Goal: Contribute content: Add original content to the website for others to see

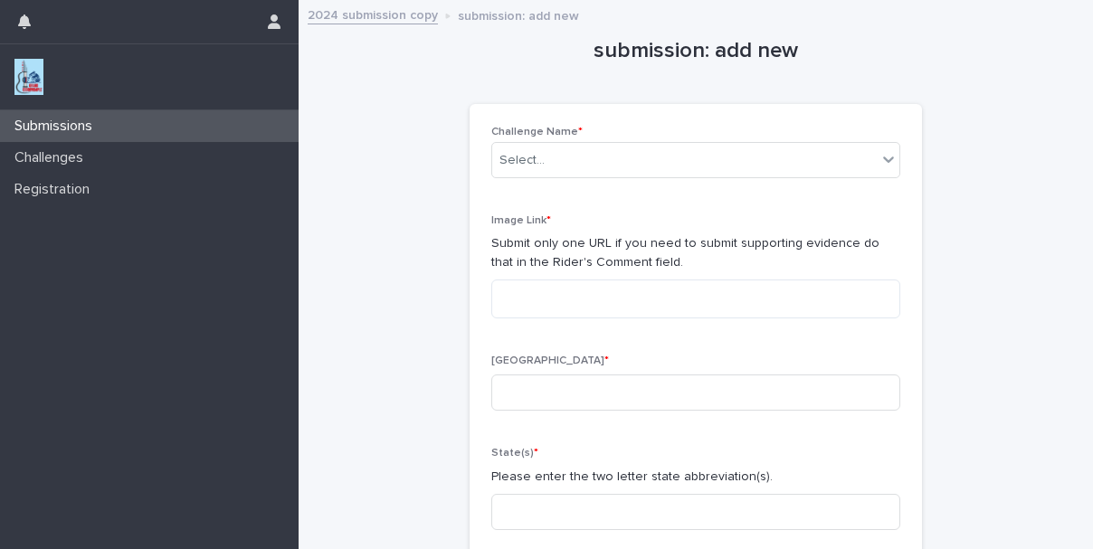
click at [173, 128] on div "Submissions" at bounding box center [149, 126] width 299 height 32
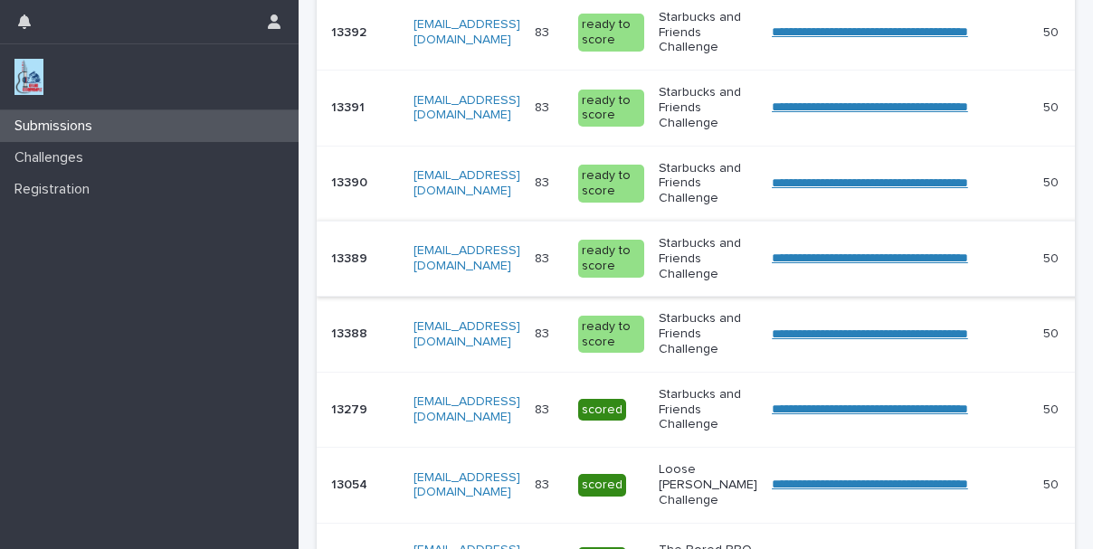
scroll to position [878, 0]
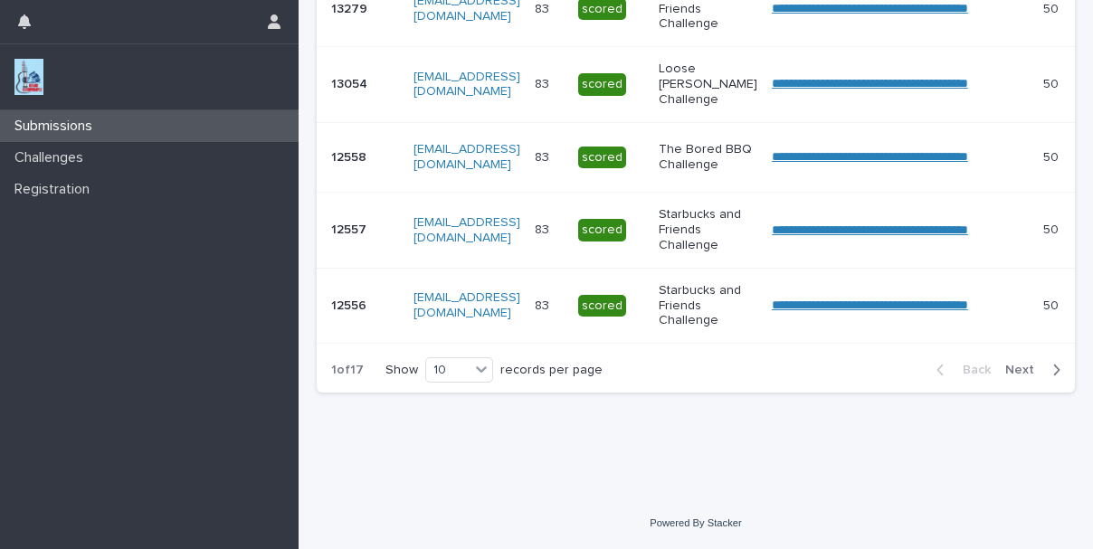
click at [1007, 366] on span "Next" at bounding box center [1026, 370] width 40 height 13
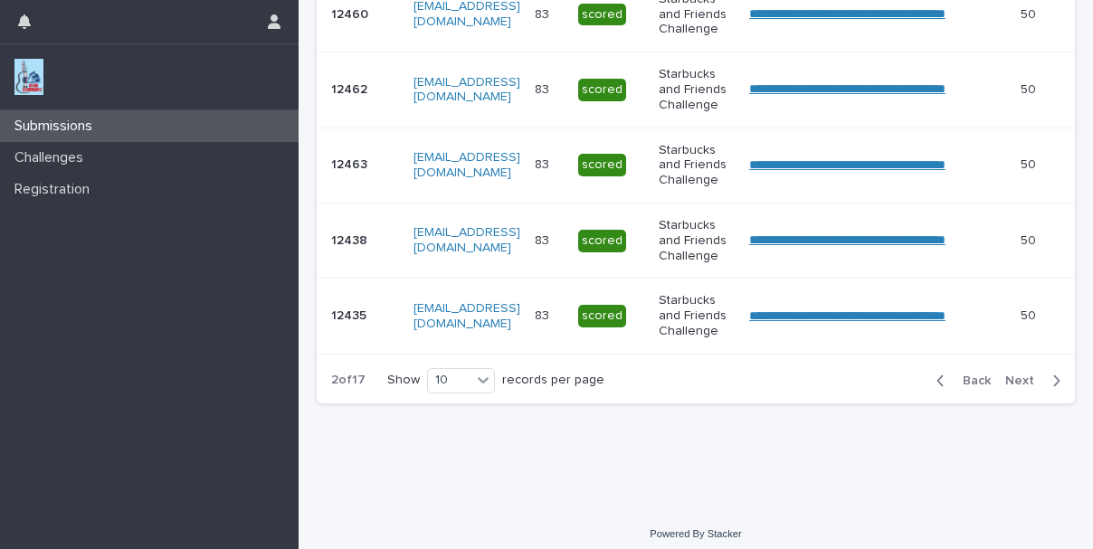
click at [1006, 387] on span "Next" at bounding box center [1026, 381] width 40 height 13
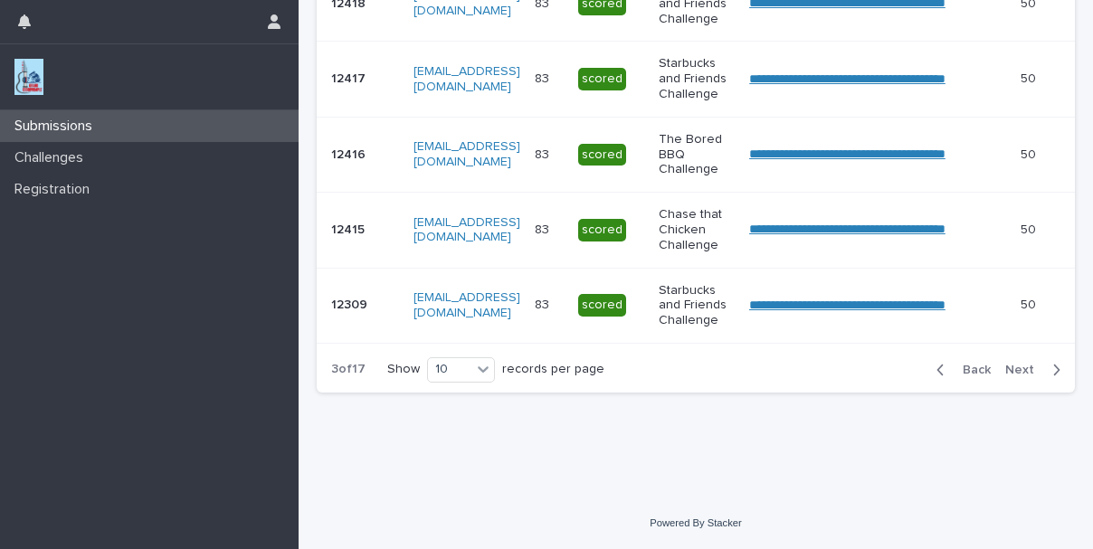
click at [1006, 377] on span "Next" at bounding box center [1026, 370] width 40 height 13
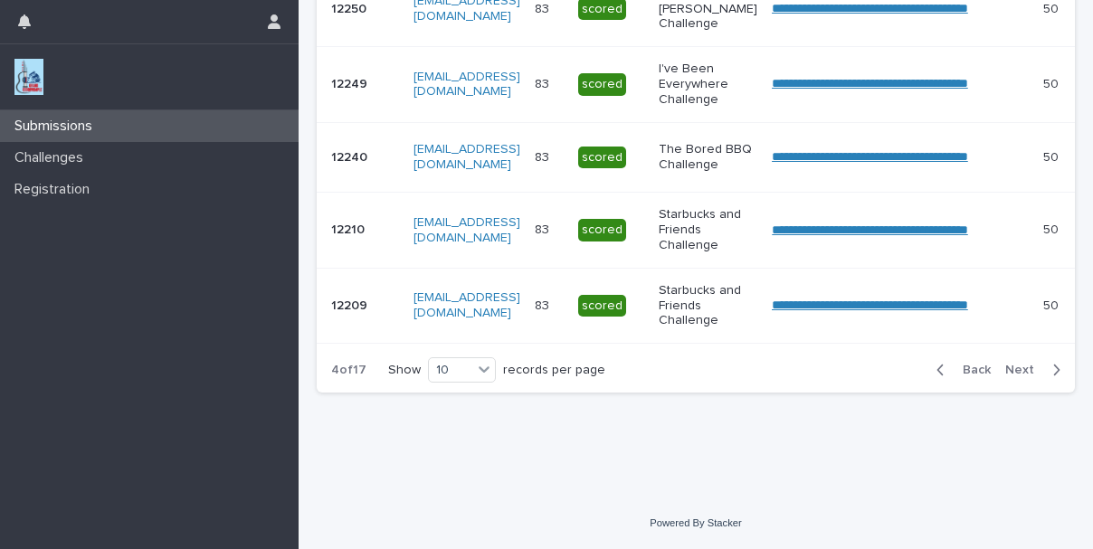
click at [1008, 377] on span "Next" at bounding box center [1026, 370] width 40 height 13
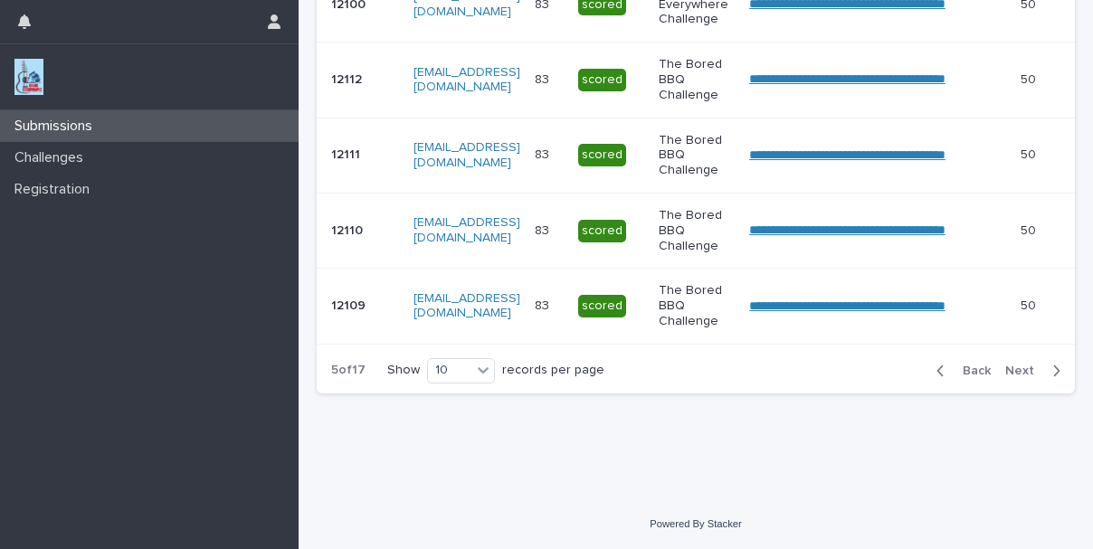
click at [1006, 377] on span "Next" at bounding box center [1026, 371] width 40 height 13
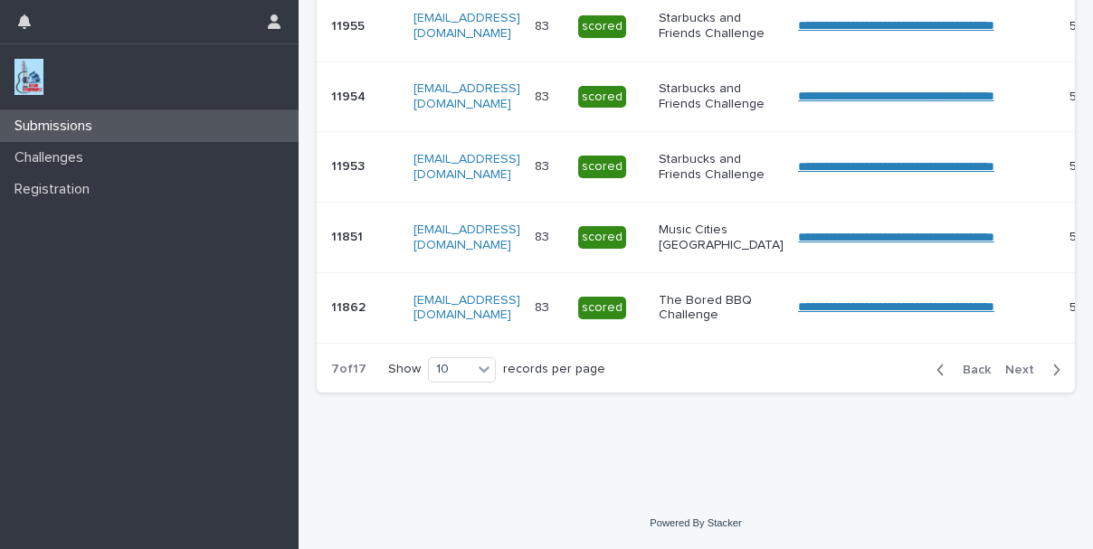
scroll to position [873, 0]
click at [1008, 368] on span "Next" at bounding box center [1026, 370] width 40 height 13
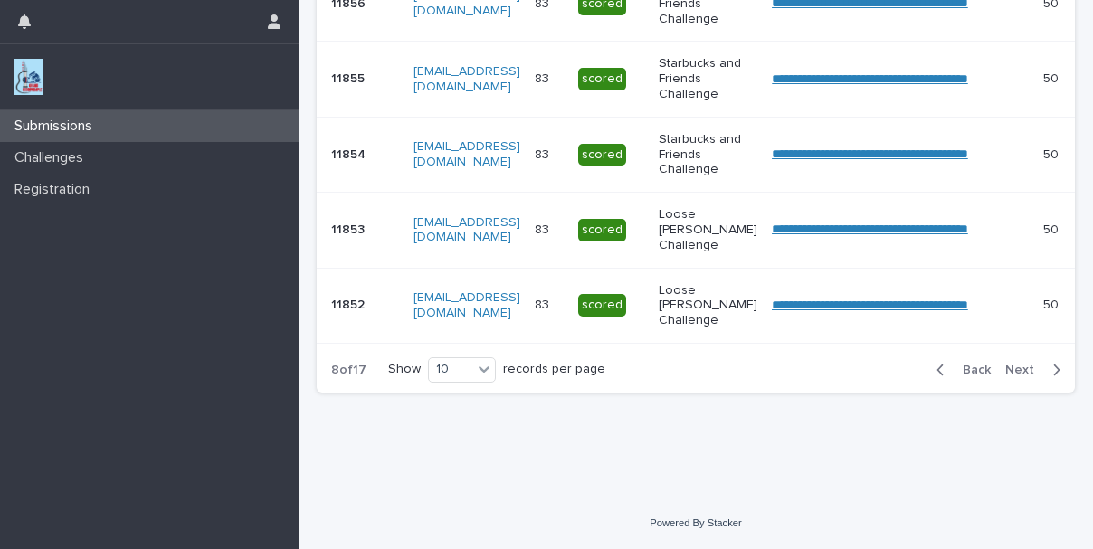
click at [1006, 377] on span "Next" at bounding box center [1026, 370] width 40 height 13
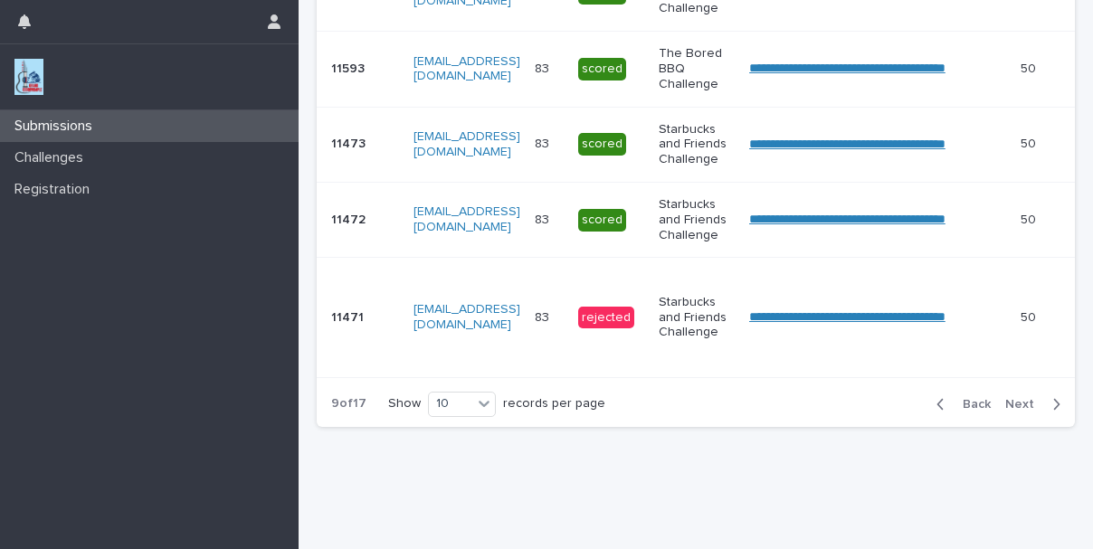
click at [1009, 411] on span "Next" at bounding box center [1026, 404] width 40 height 13
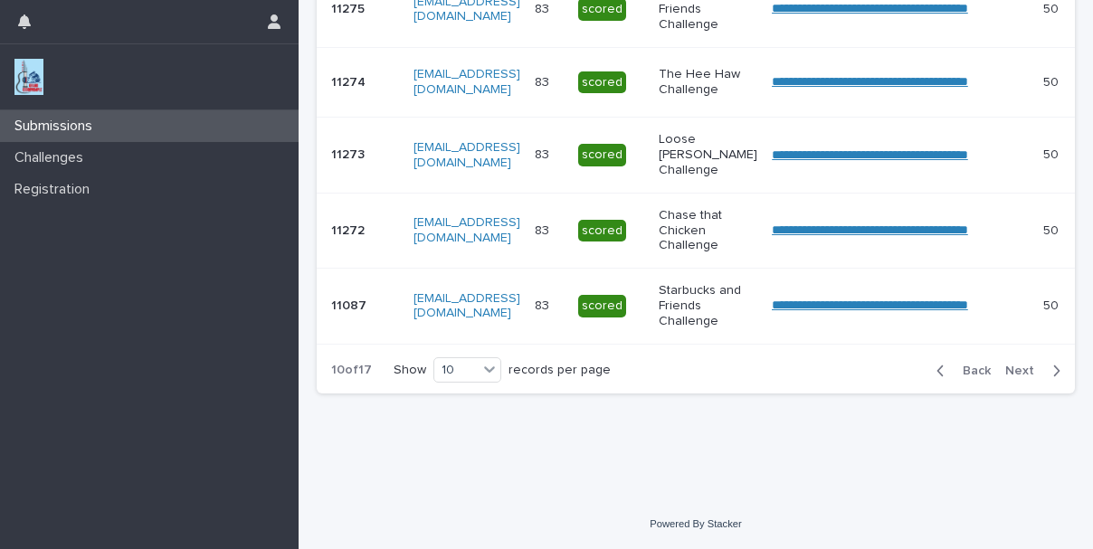
click at [1006, 377] on span "Next" at bounding box center [1026, 371] width 40 height 13
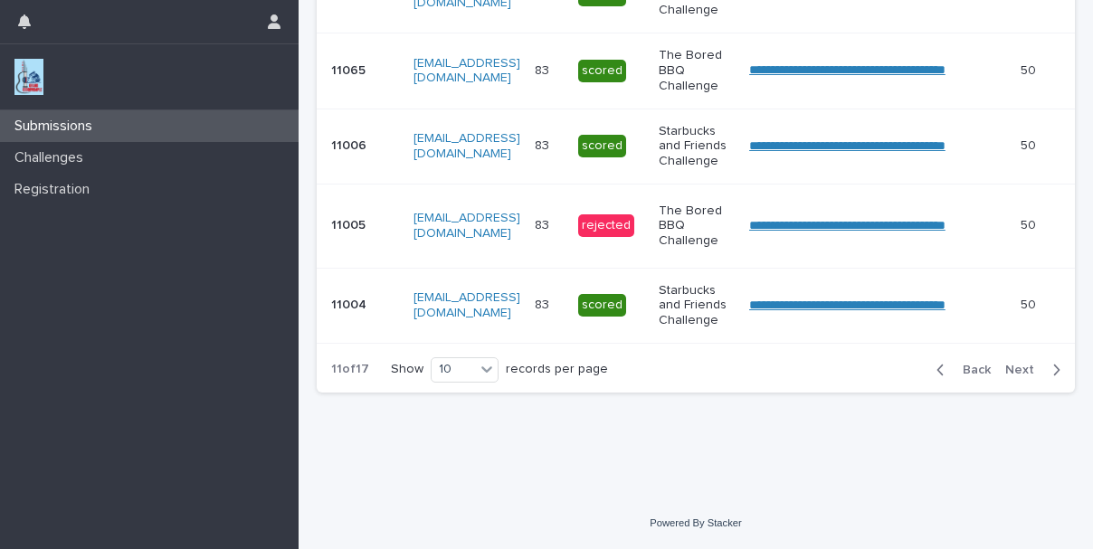
click at [1006, 377] on span "Next" at bounding box center [1026, 370] width 40 height 13
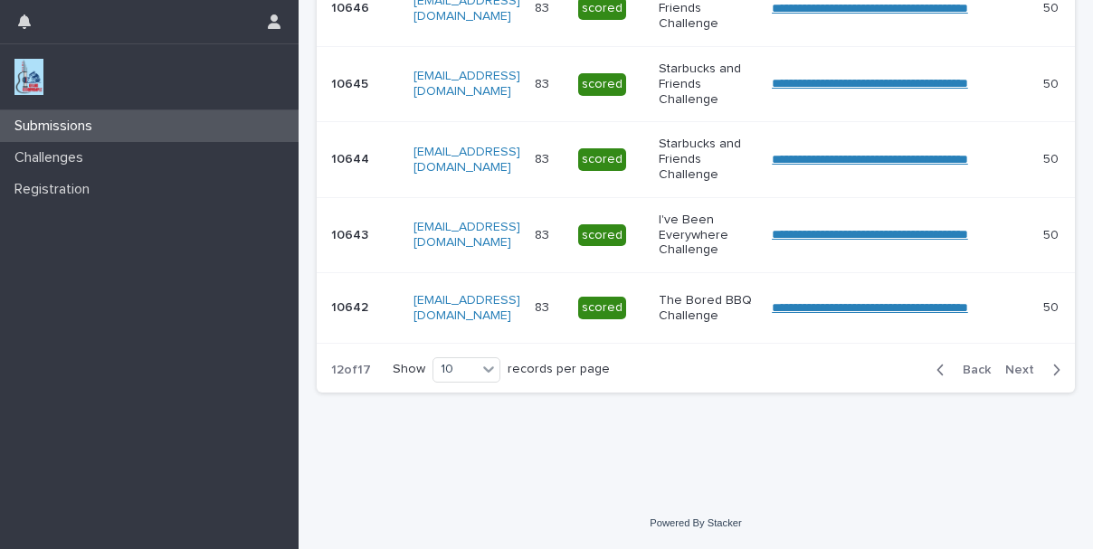
click at [1006, 373] on span "Next" at bounding box center [1026, 370] width 40 height 13
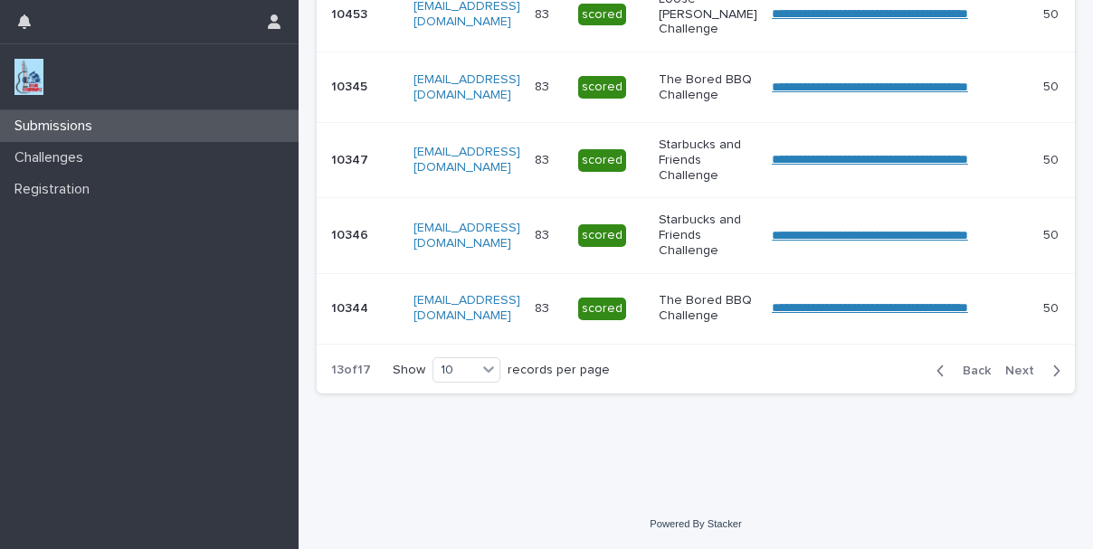
click at [1008, 377] on span "Next" at bounding box center [1026, 371] width 40 height 13
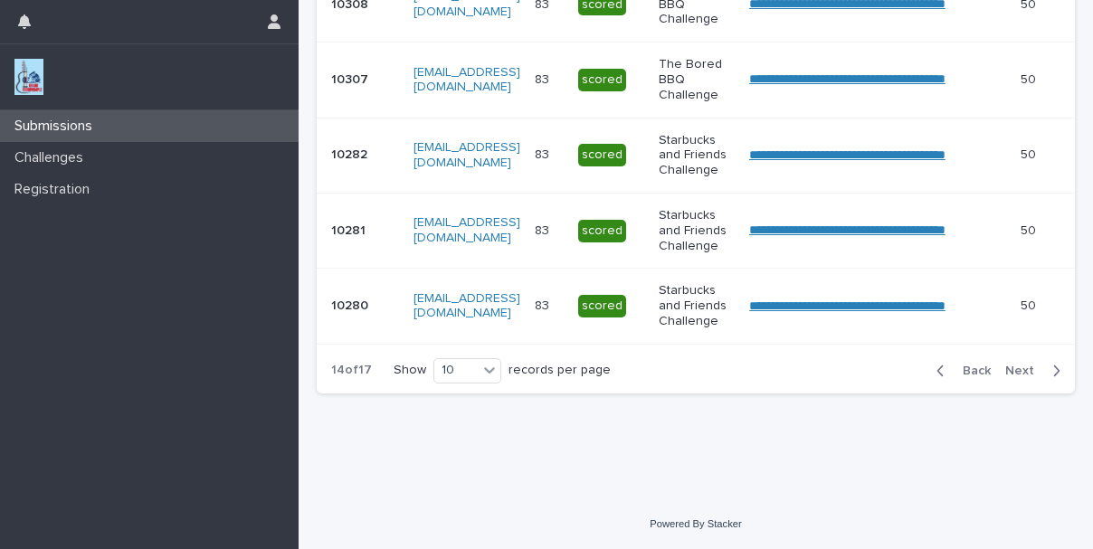
click at [1006, 370] on span "Next" at bounding box center [1026, 371] width 40 height 13
click at [1006, 372] on span "Next" at bounding box center [1026, 371] width 40 height 13
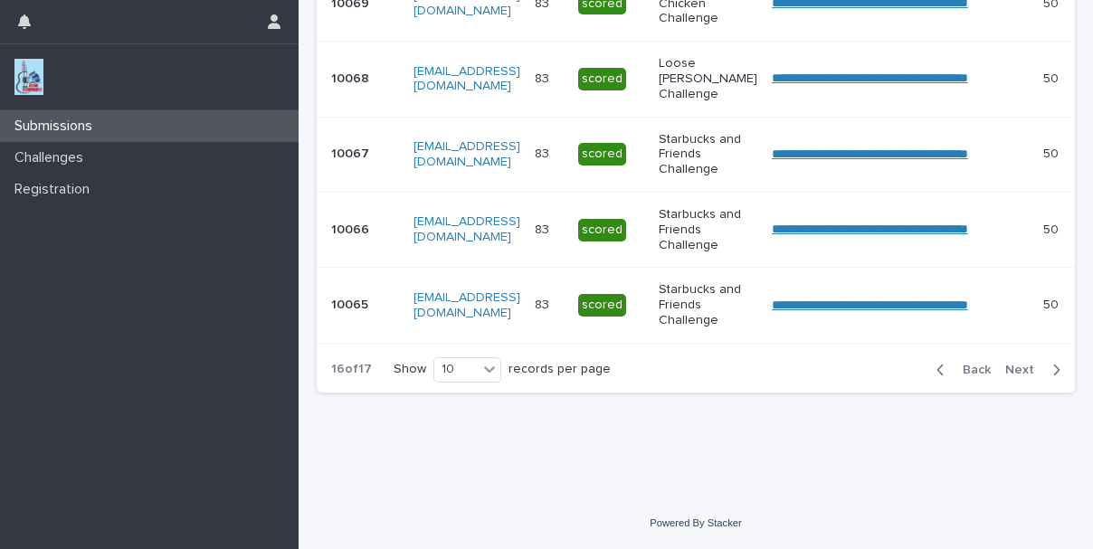
click at [1006, 377] on span "Next" at bounding box center [1026, 370] width 40 height 13
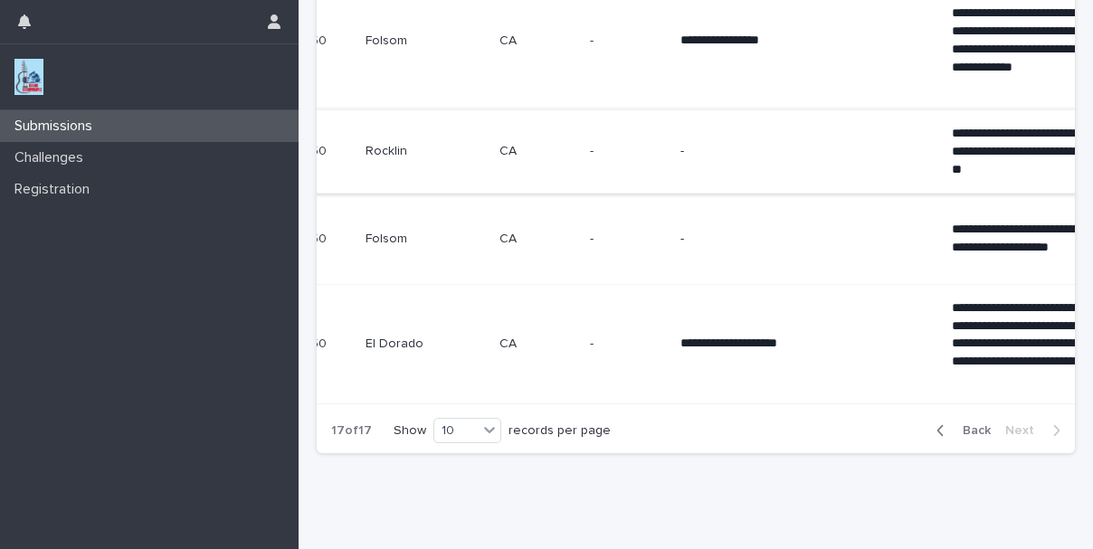
scroll to position [706, 0]
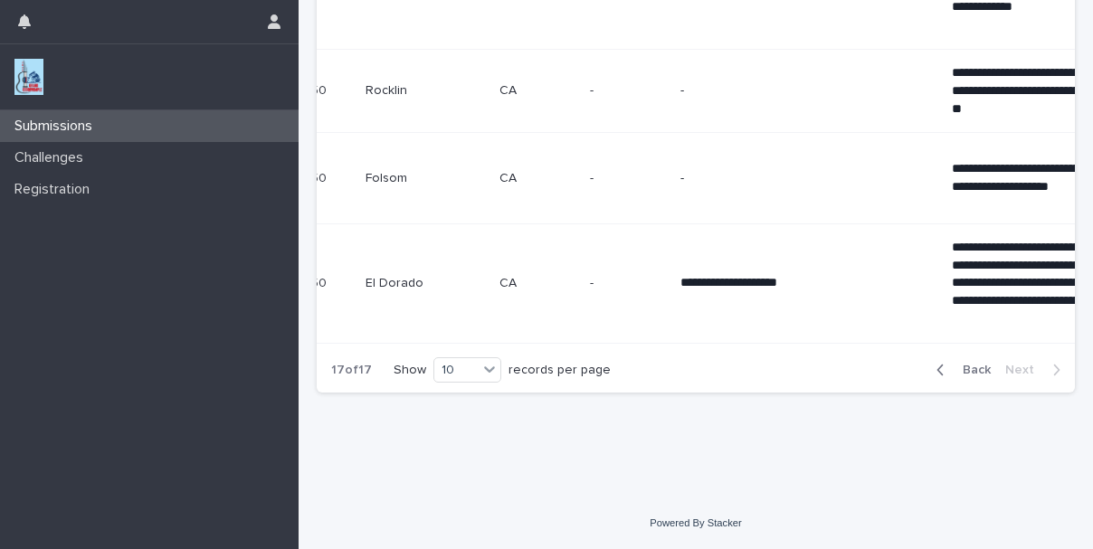
click at [963, 368] on span "Back" at bounding box center [971, 370] width 39 height 13
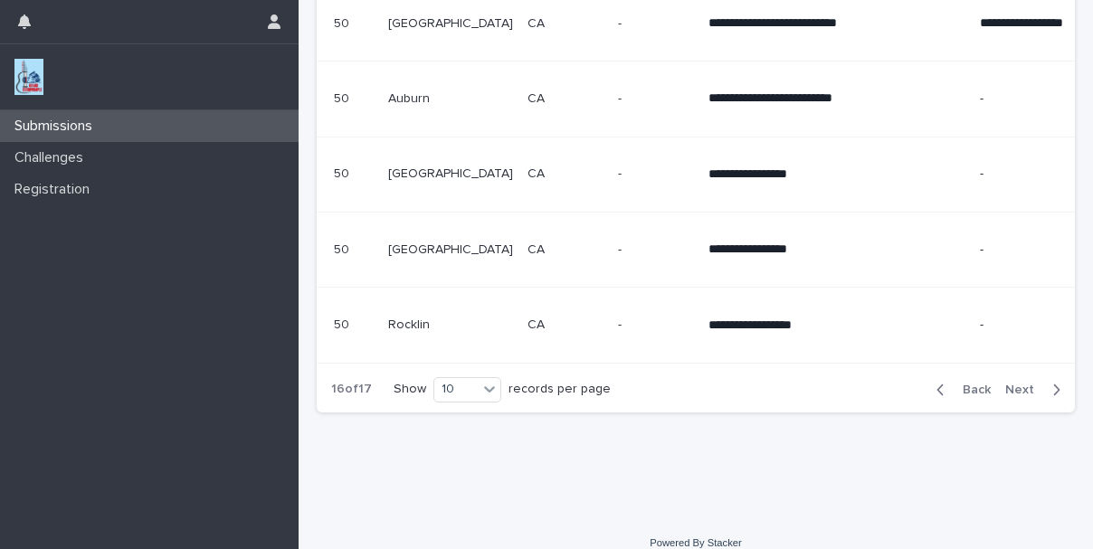
scroll to position [886, 0]
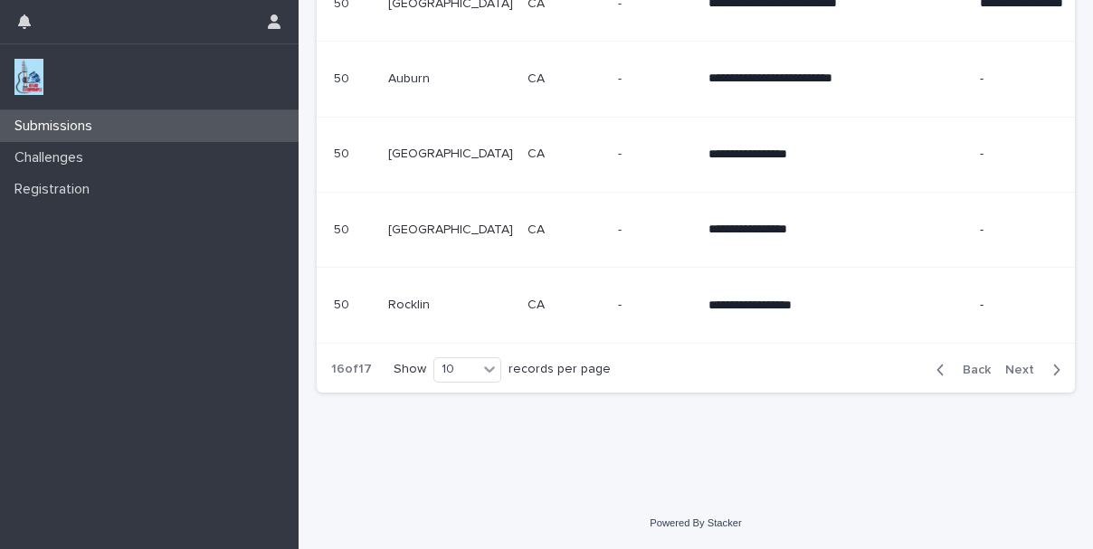
click at [956, 370] on span "Back" at bounding box center [971, 370] width 39 height 13
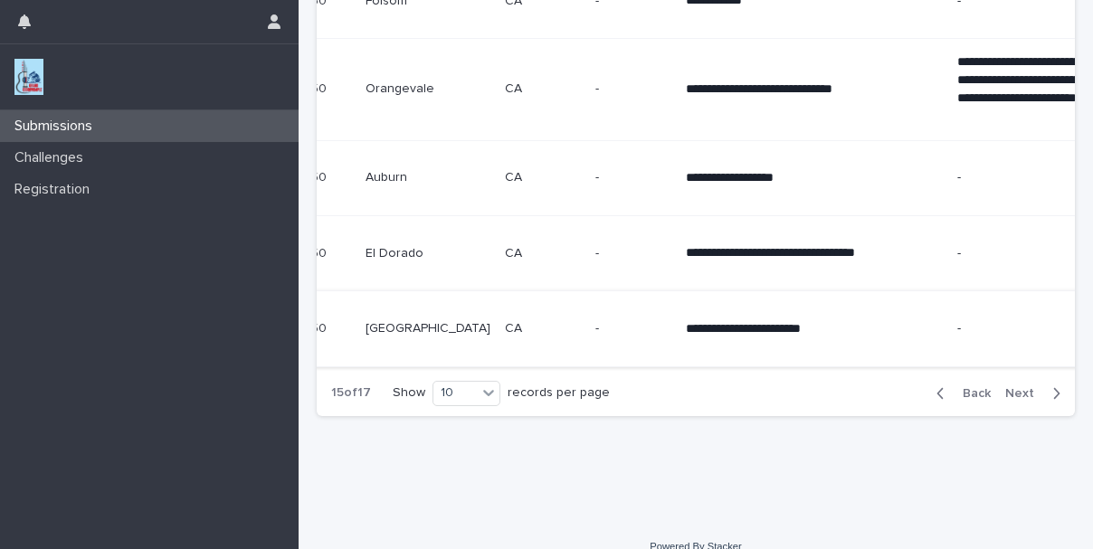
scroll to position [878, 0]
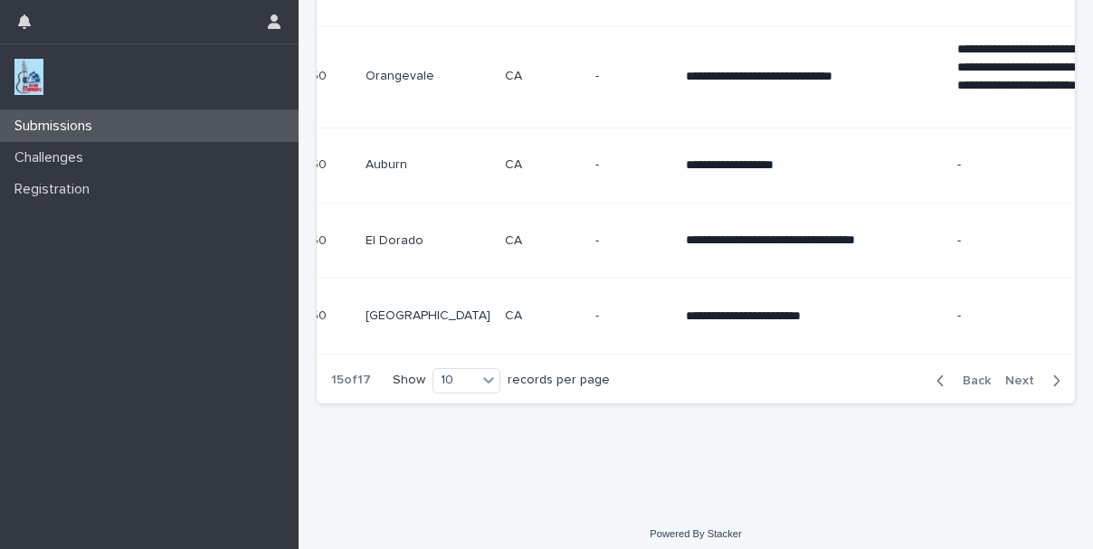
click at [964, 387] on span "Back" at bounding box center [971, 381] width 39 height 13
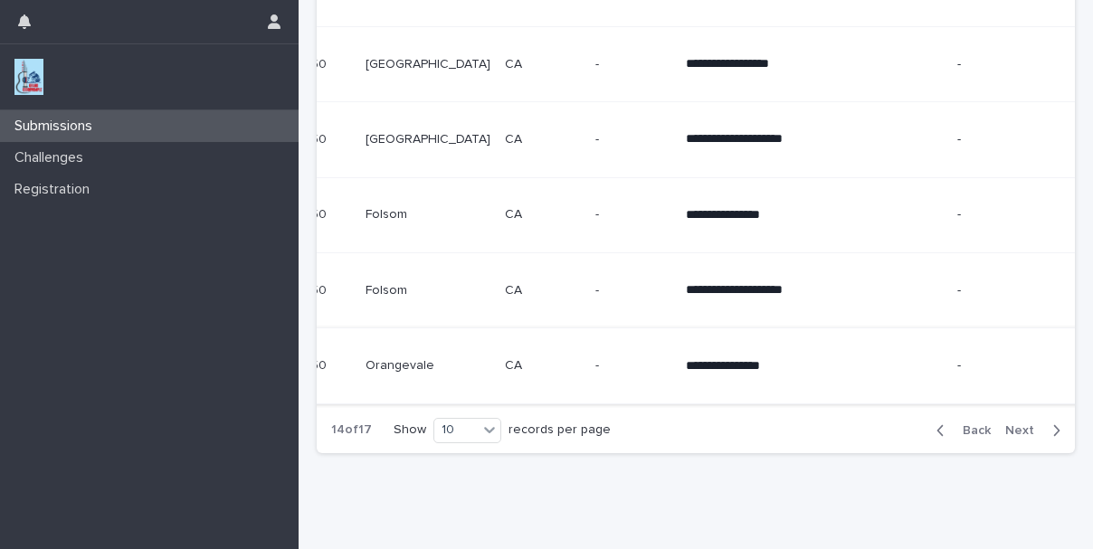
scroll to position [878, 0]
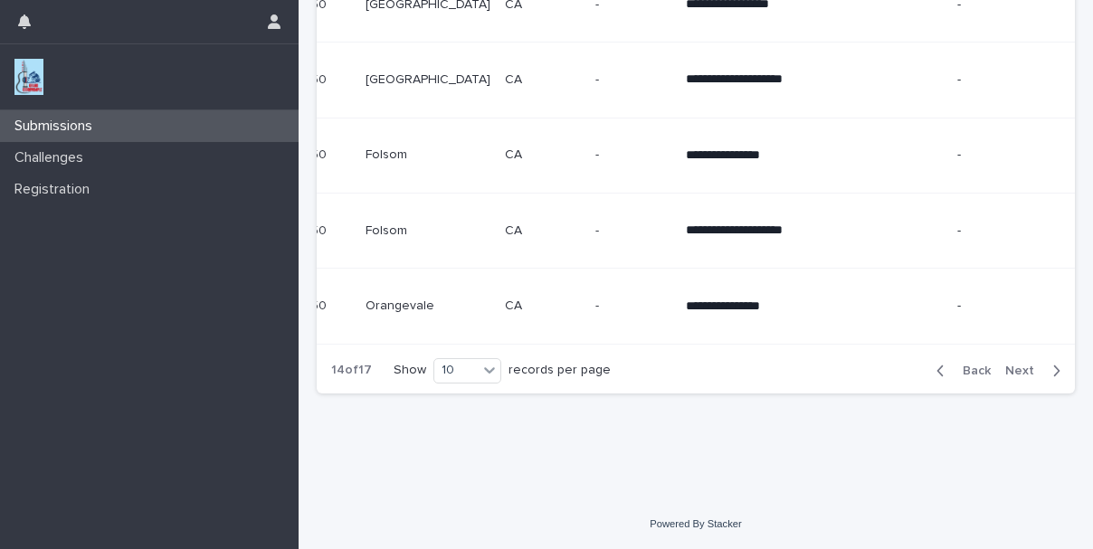
drag, startPoint x: 958, startPoint y: 368, endPoint x: 424, endPoint y: 342, distance: 534.7
click at [953, 368] on span "Back" at bounding box center [971, 371] width 39 height 13
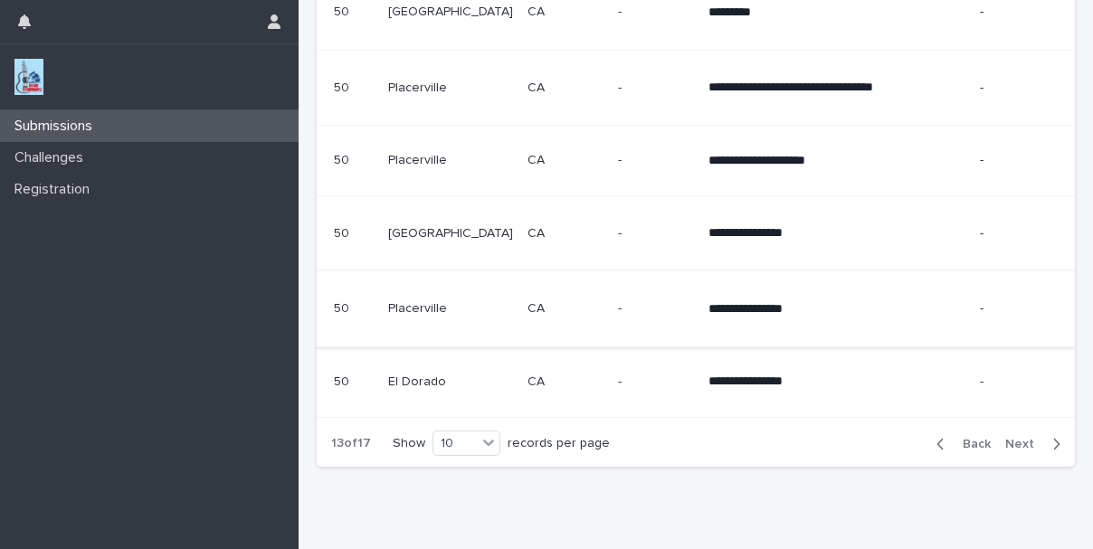
scroll to position [802, 0]
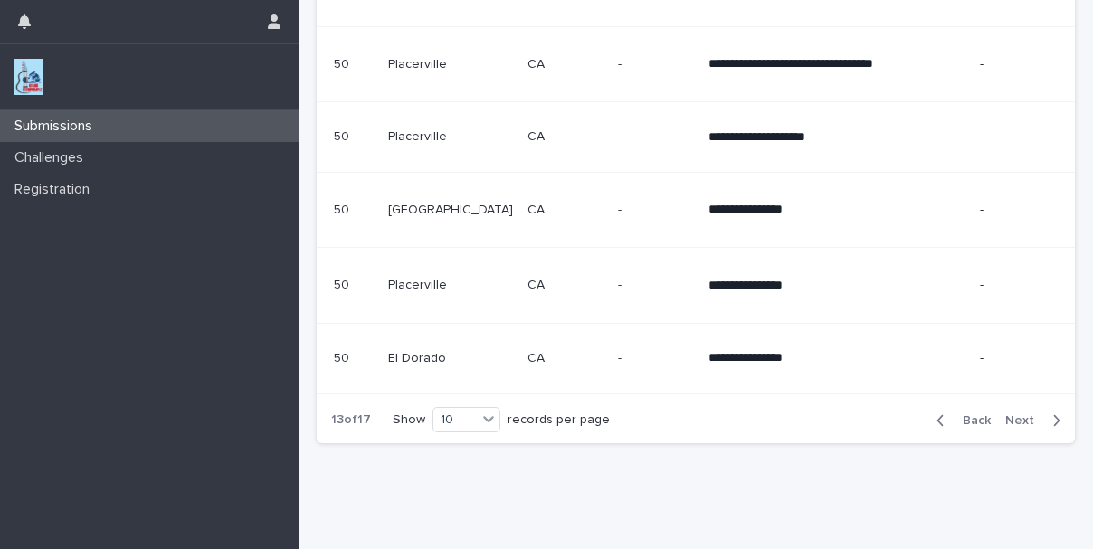
click at [967, 427] on span "Back" at bounding box center [971, 421] width 39 height 13
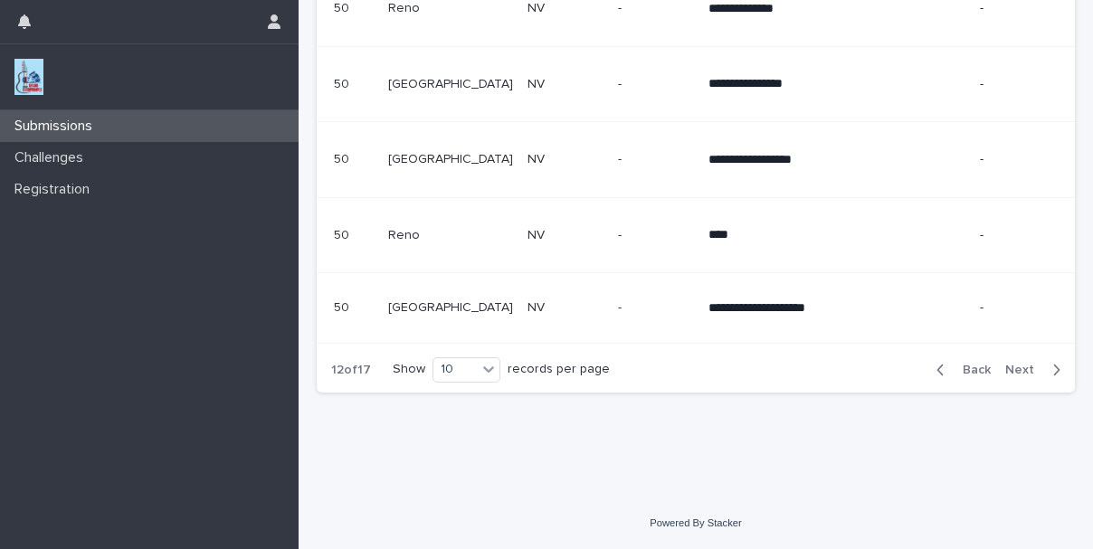
scroll to position [878, 0]
click at [965, 372] on span "Back" at bounding box center [971, 370] width 39 height 13
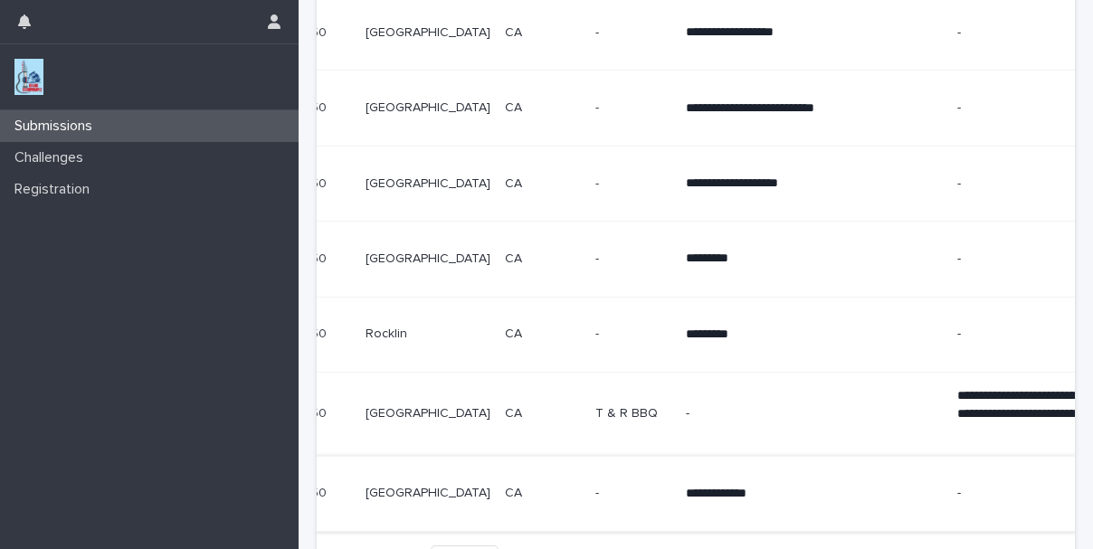
scroll to position [878, 0]
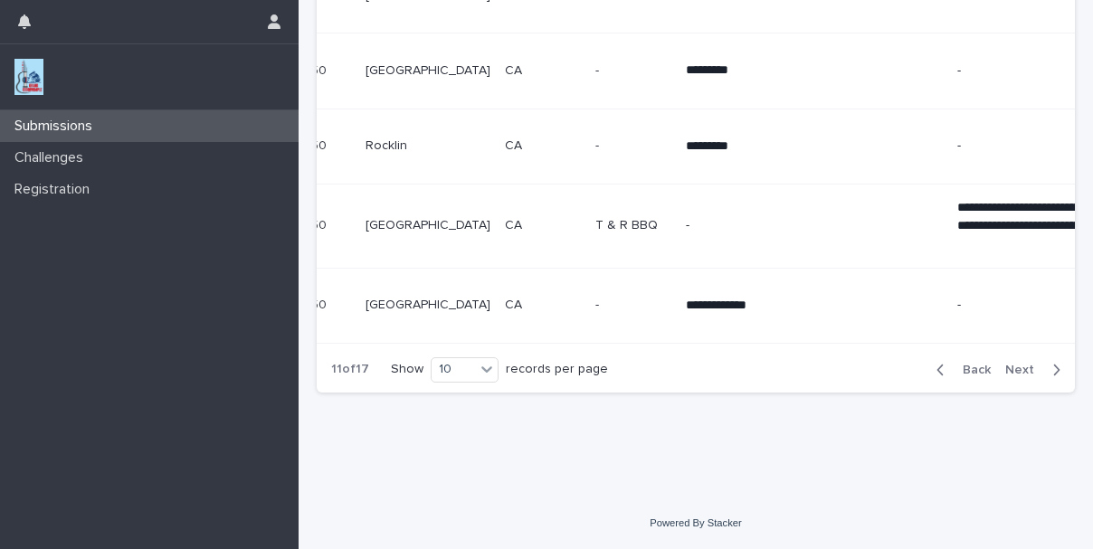
drag, startPoint x: 969, startPoint y: 377, endPoint x: 778, endPoint y: 360, distance: 190.8
click at [967, 377] on span "Back" at bounding box center [971, 370] width 39 height 13
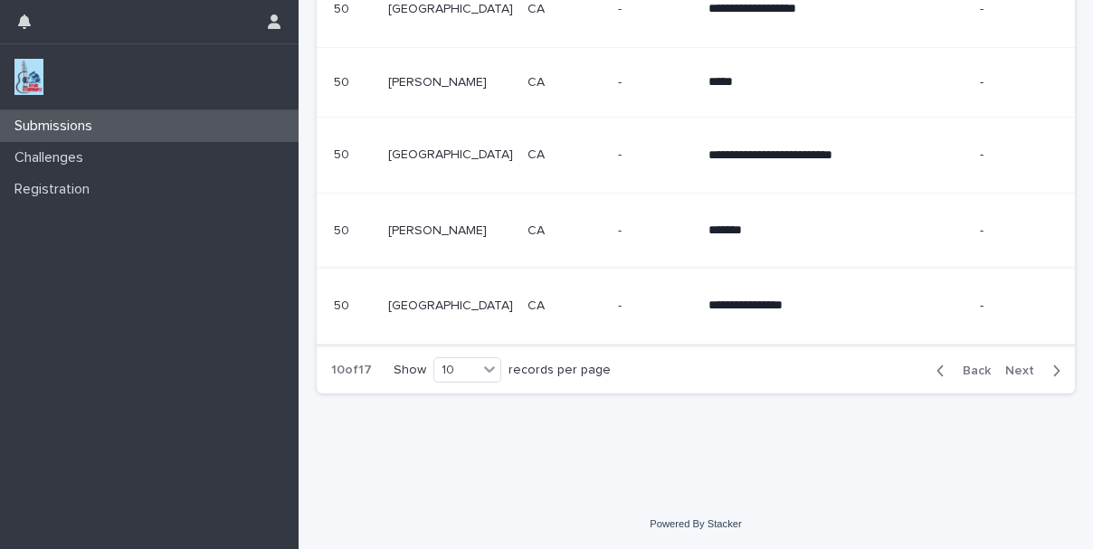
scroll to position [878, 0]
click at [961, 376] on span "Back" at bounding box center [971, 371] width 39 height 13
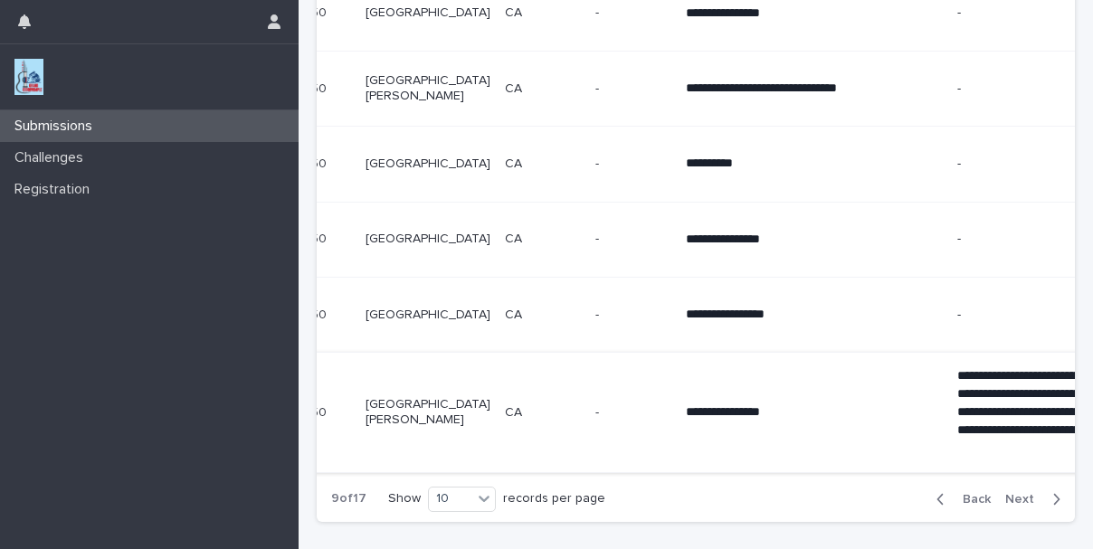
scroll to position [878, 0]
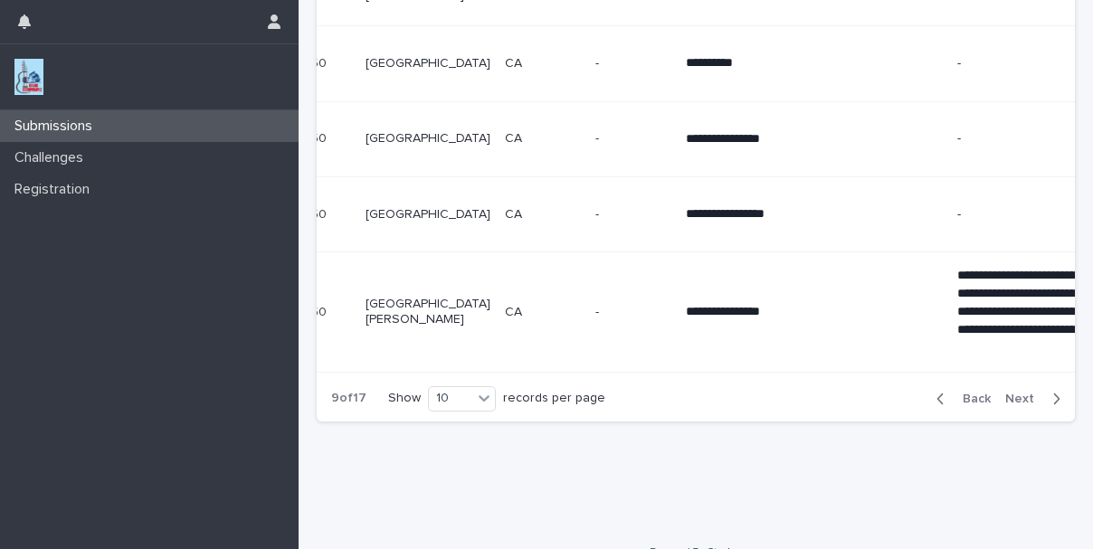
click at [963, 406] on span "Back" at bounding box center [971, 399] width 39 height 13
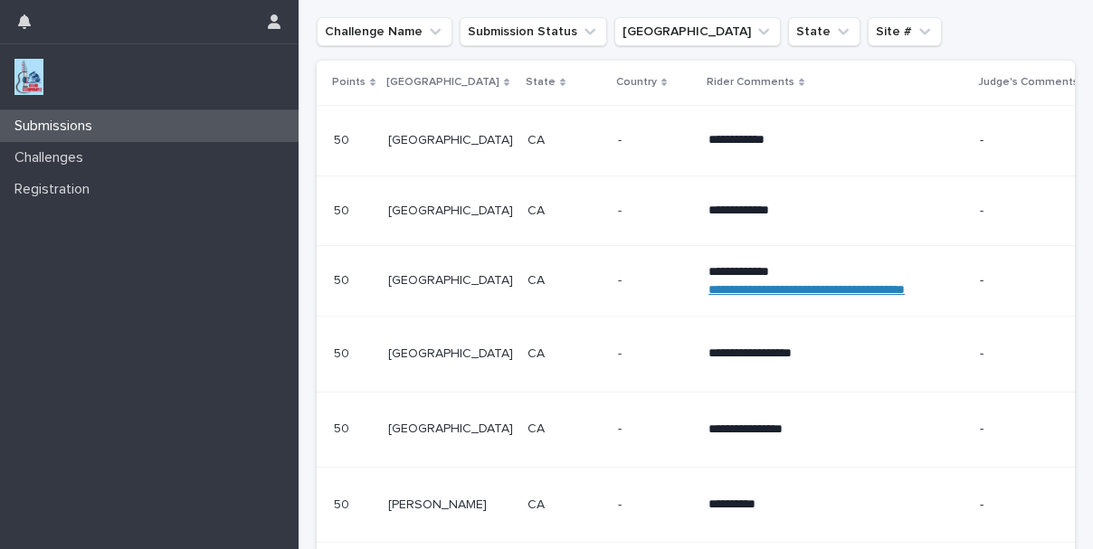
scroll to position [726, 0]
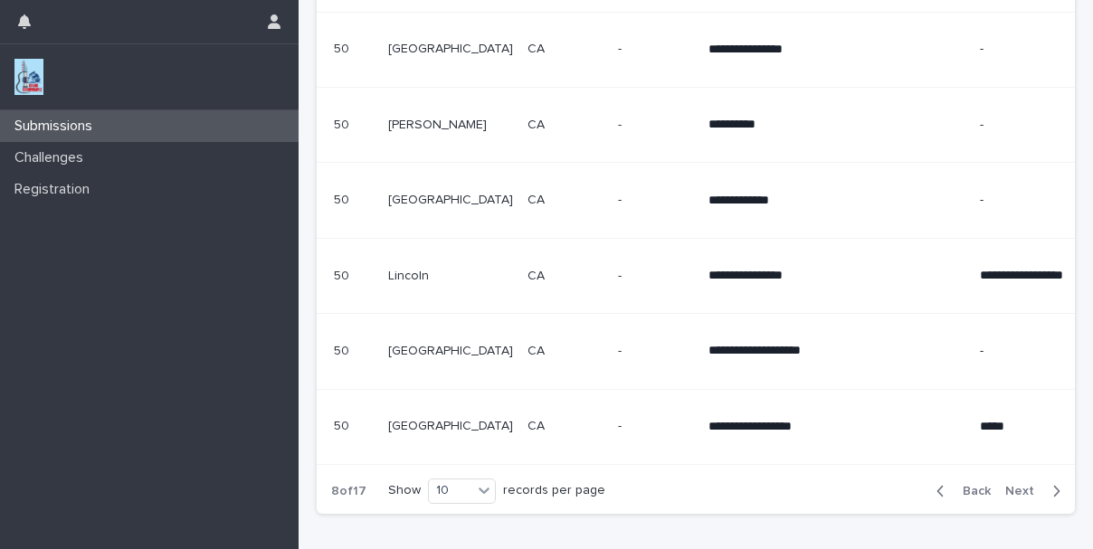
click at [954, 498] on span "Back" at bounding box center [971, 491] width 39 height 13
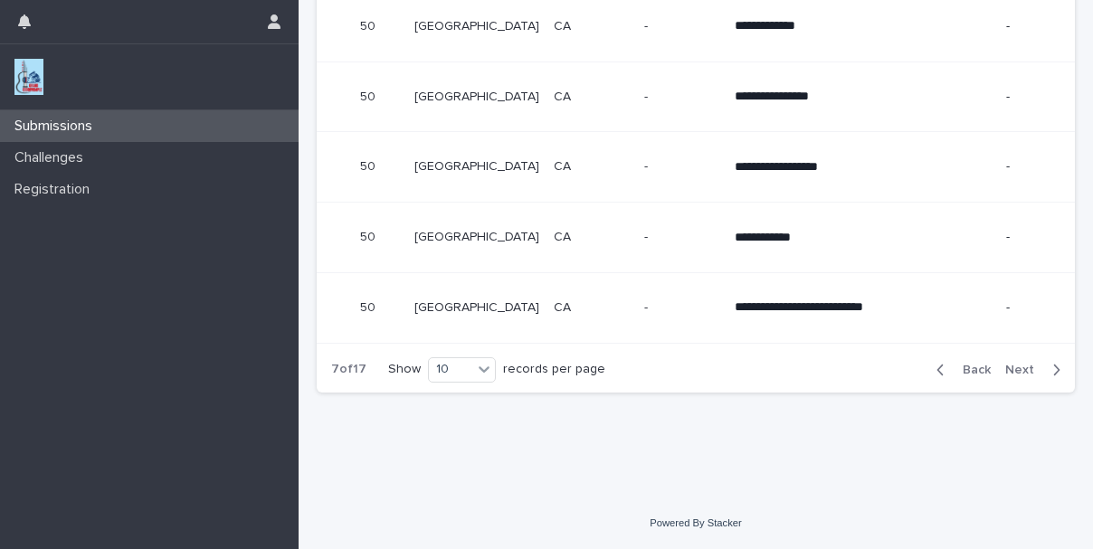
scroll to position [873, 0]
drag, startPoint x: 951, startPoint y: 368, endPoint x: 241, endPoint y: 363, distance: 710.6
click at [952, 368] on span "Back" at bounding box center [971, 370] width 39 height 13
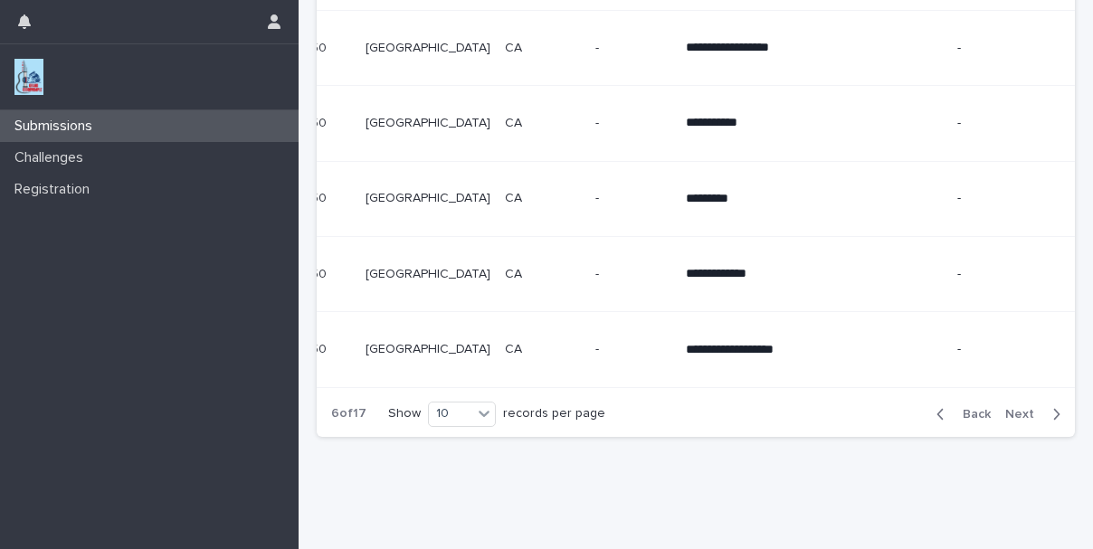
scroll to position [873, 0]
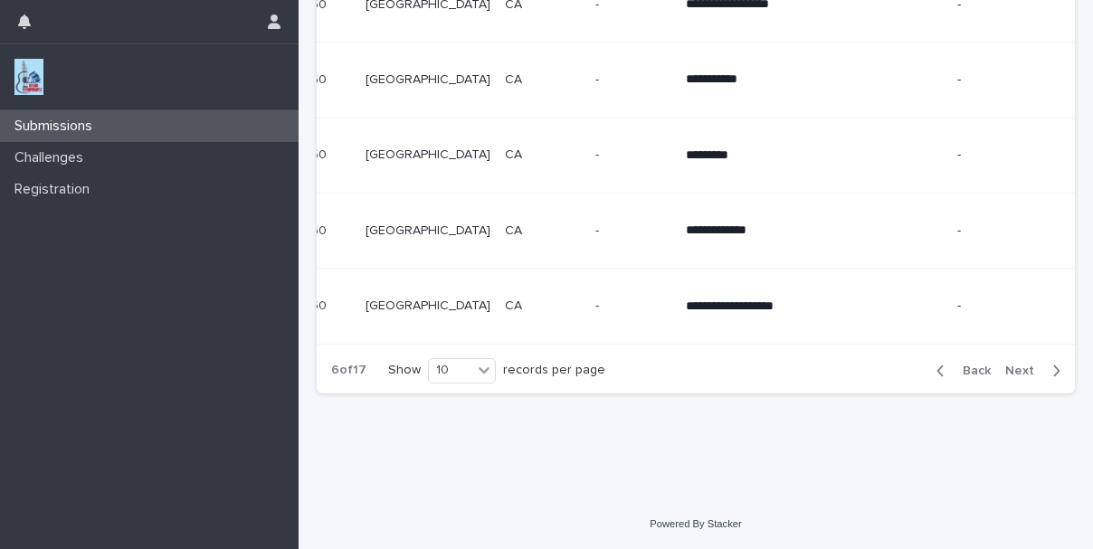
click at [960, 377] on span "Back" at bounding box center [971, 371] width 39 height 13
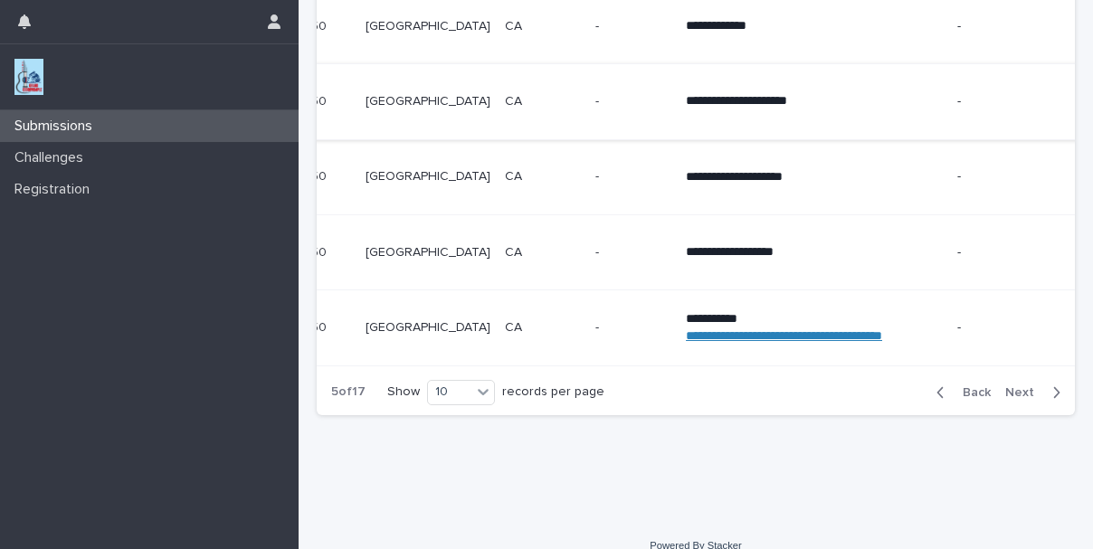
scroll to position [873, 0]
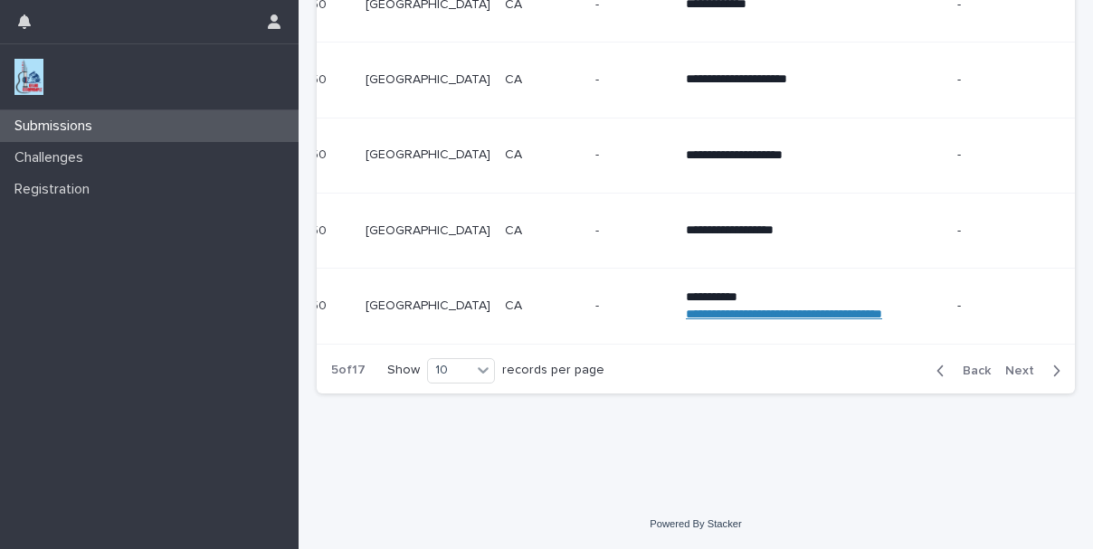
click at [965, 377] on span "Back" at bounding box center [971, 371] width 39 height 13
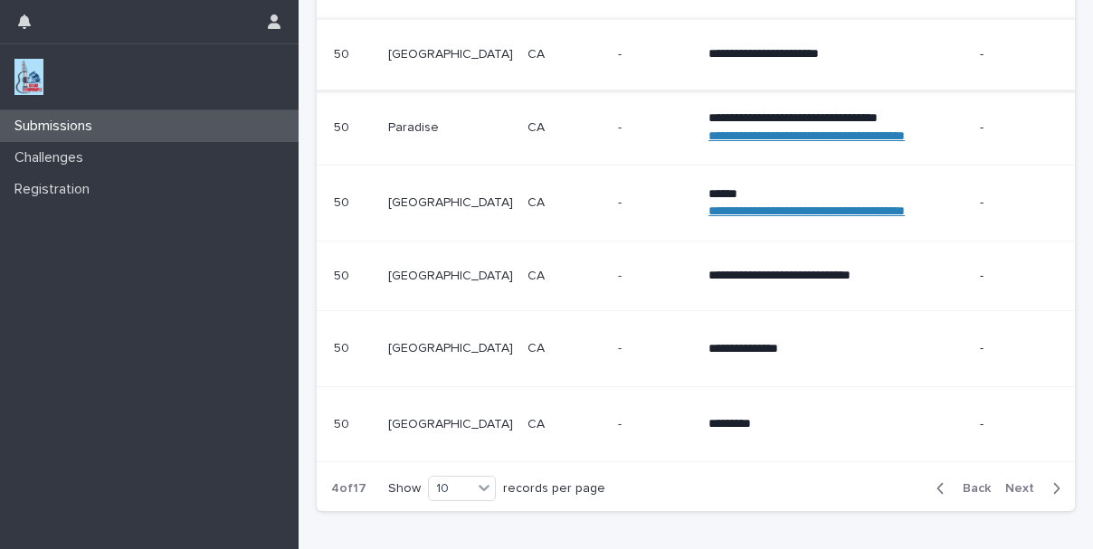
scroll to position [797, 0]
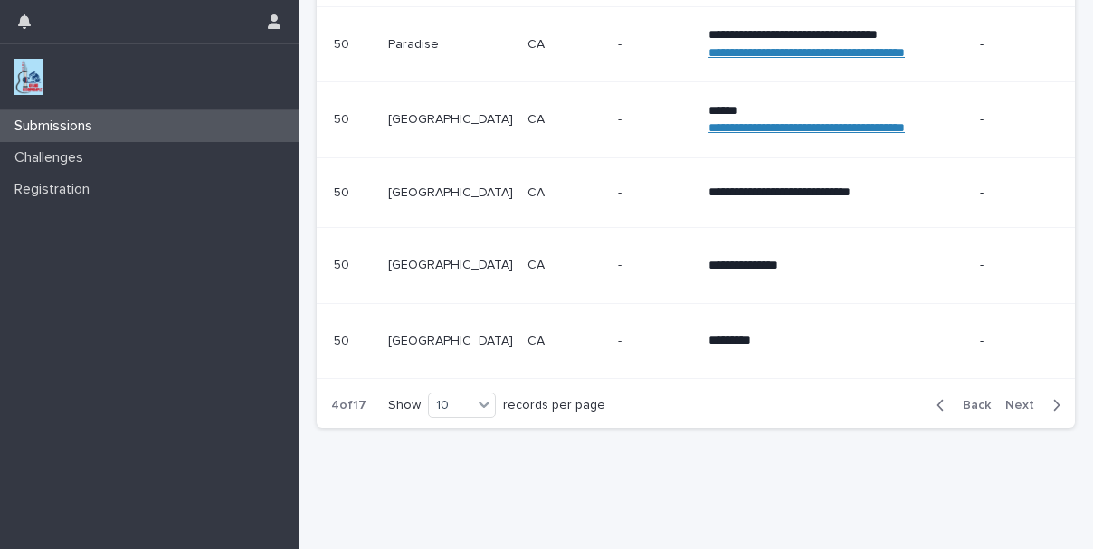
click at [954, 412] on span "Back" at bounding box center [971, 405] width 39 height 13
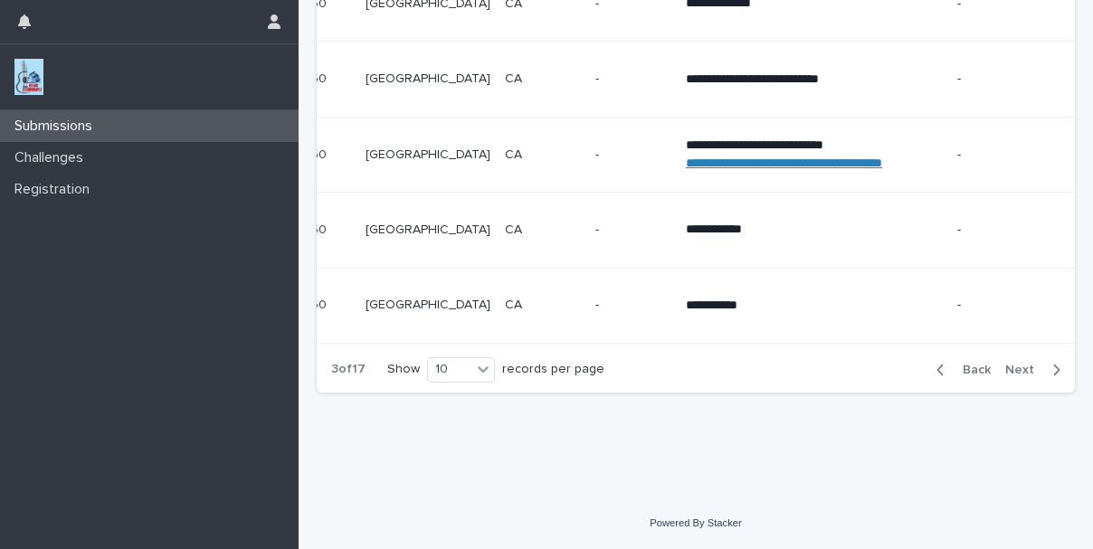
scroll to position [873, 0]
click at [959, 377] on span "Back" at bounding box center [971, 370] width 39 height 13
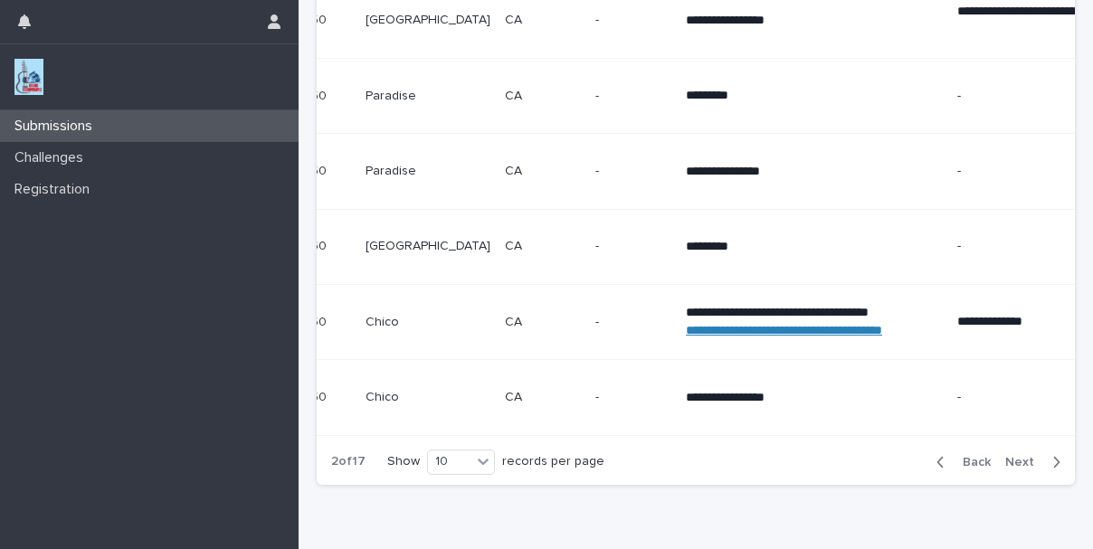
scroll to position [873, 0]
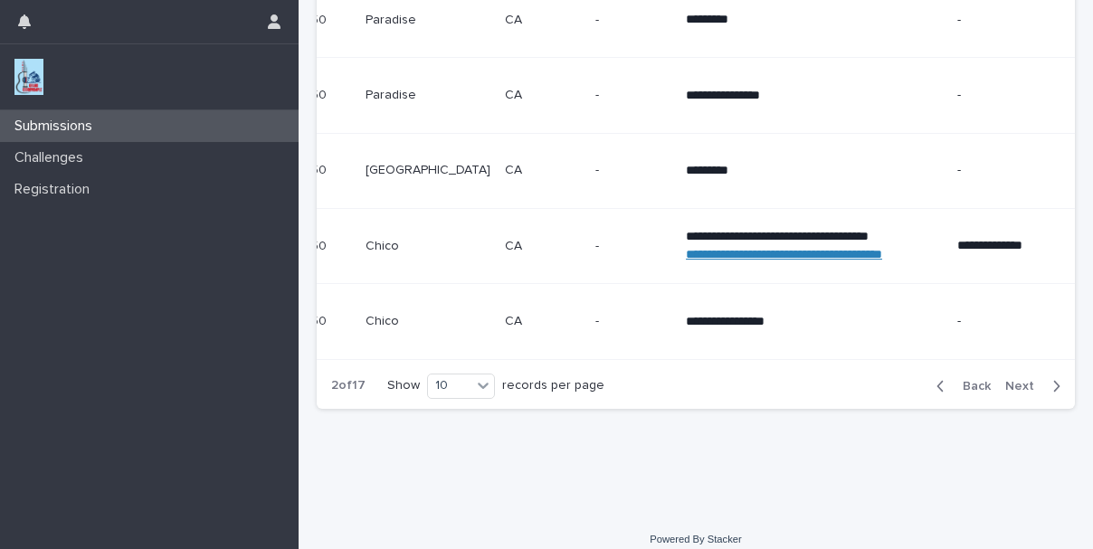
click at [965, 393] on span "Back" at bounding box center [971, 386] width 39 height 13
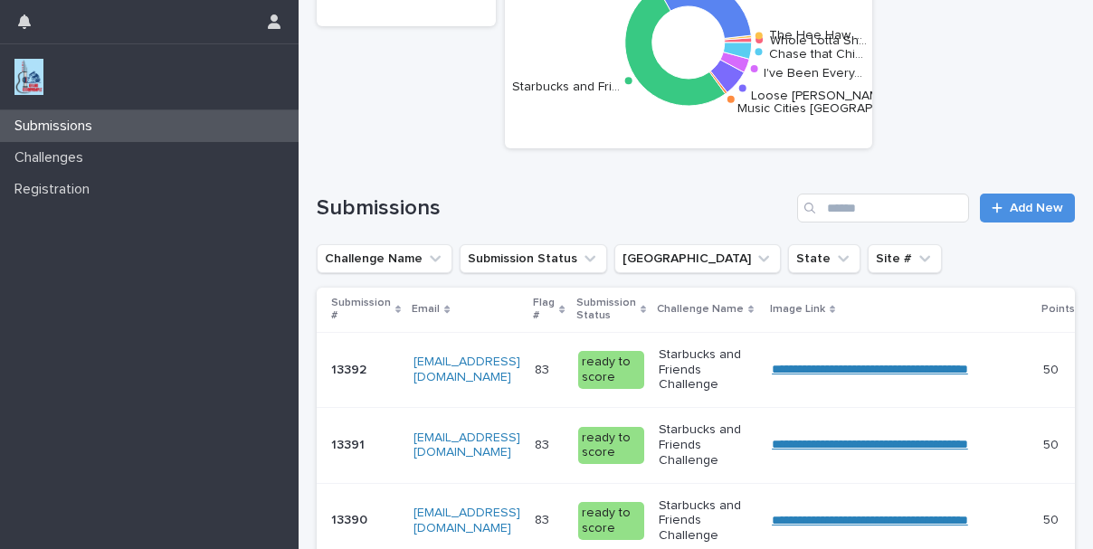
scroll to position [118, 0]
click at [1038, 33] on div "7,450 Total Score Chart by Challenge Whole Lotta Sh… The Hee Haw … The Bored BB…" at bounding box center [696, 31] width 777 height 253
click at [1010, 210] on span "Add New" at bounding box center [1036, 209] width 53 height 13
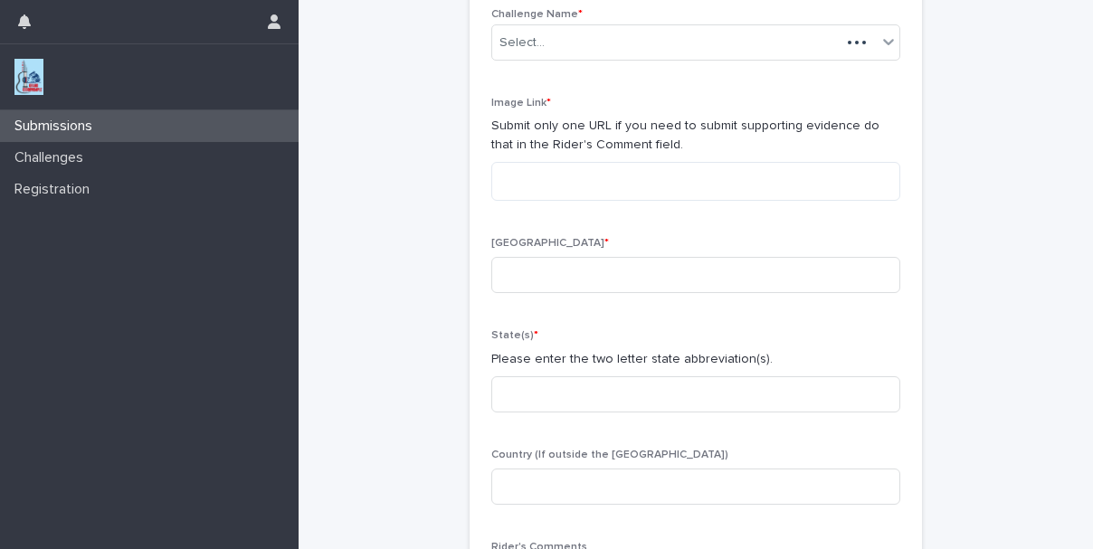
scroll to position [119, 0]
click at [880, 35] on icon at bounding box center [889, 41] width 18 height 18
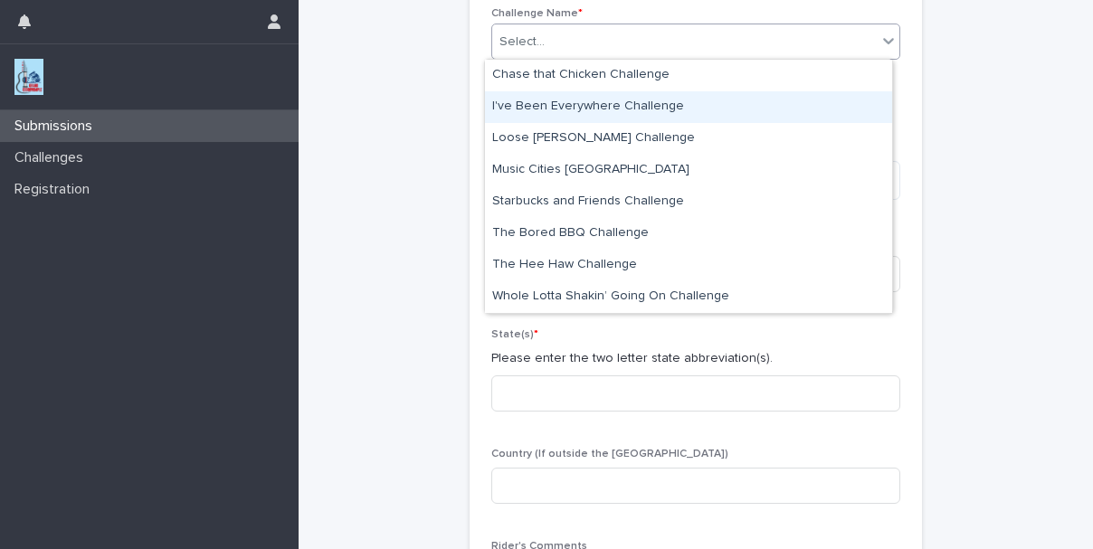
click at [713, 101] on div "I've Been Everywhere Challenge" at bounding box center [688, 107] width 407 height 32
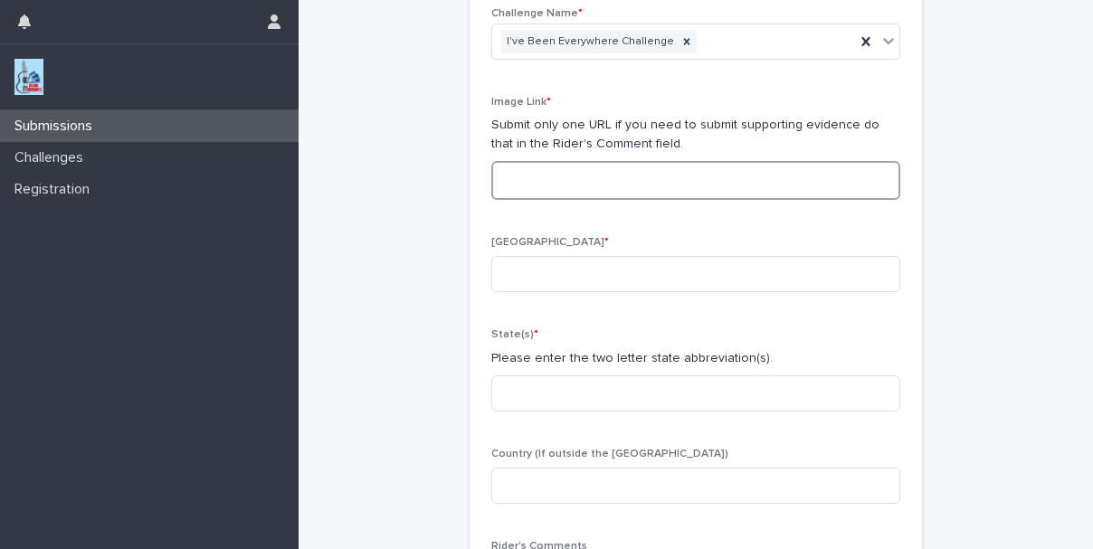
paste textarea "**********"
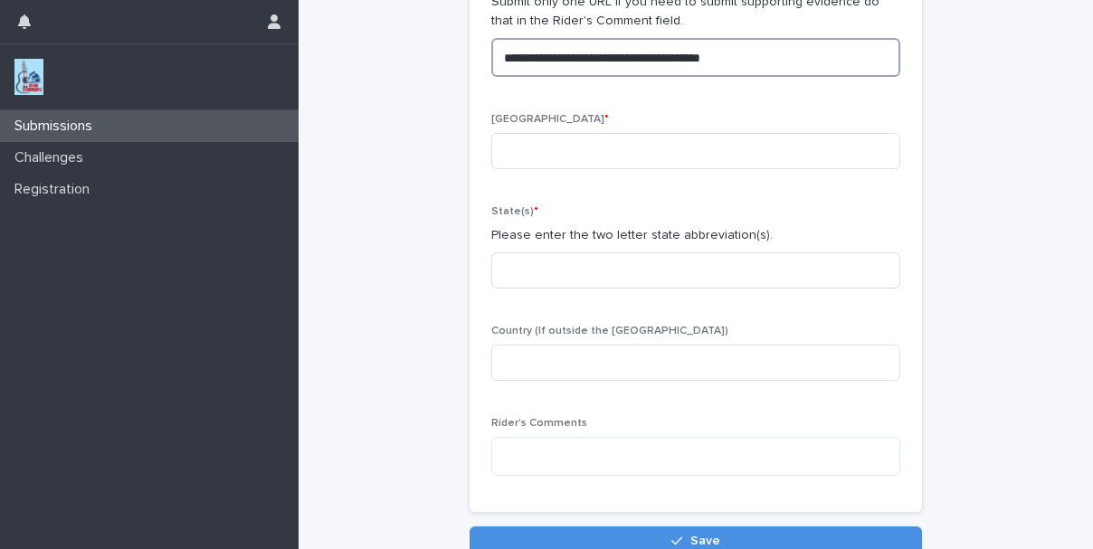
scroll to position [271, 0]
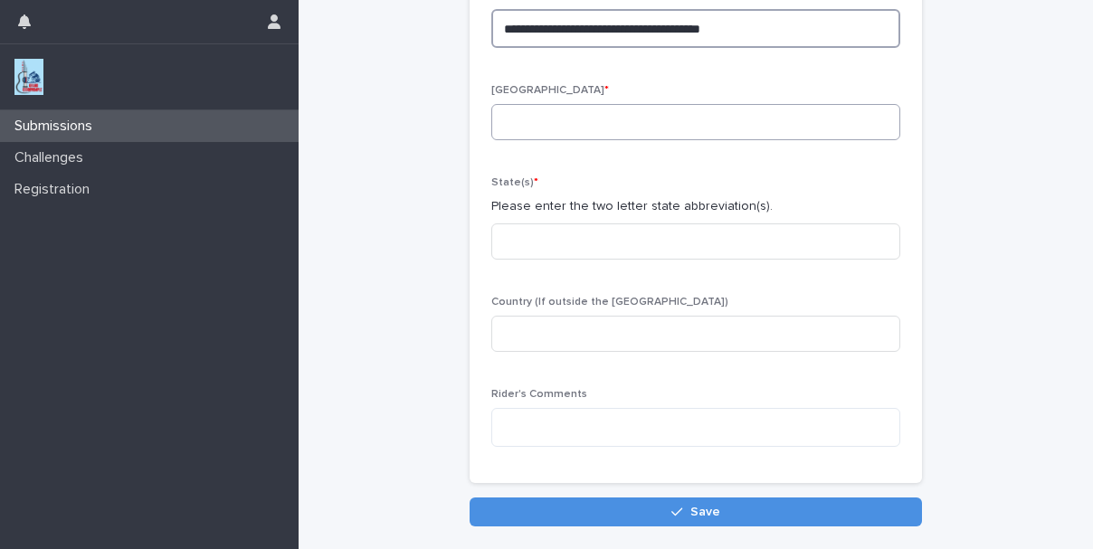
type textarea "**********"
click at [547, 120] on input at bounding box center [696, 122] width 409 height 36
type input "**********"
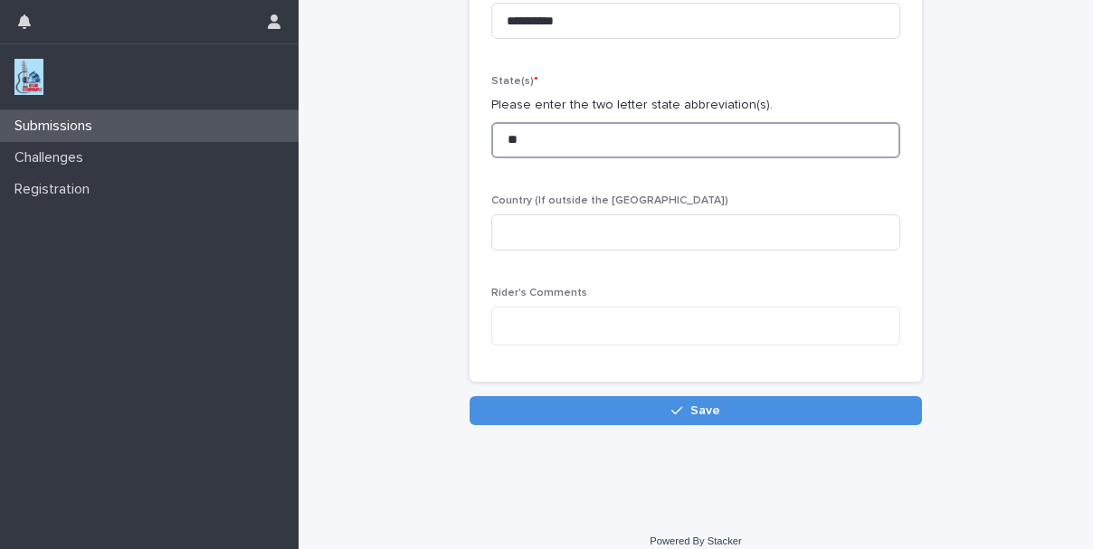
scroll to position [390, 0]
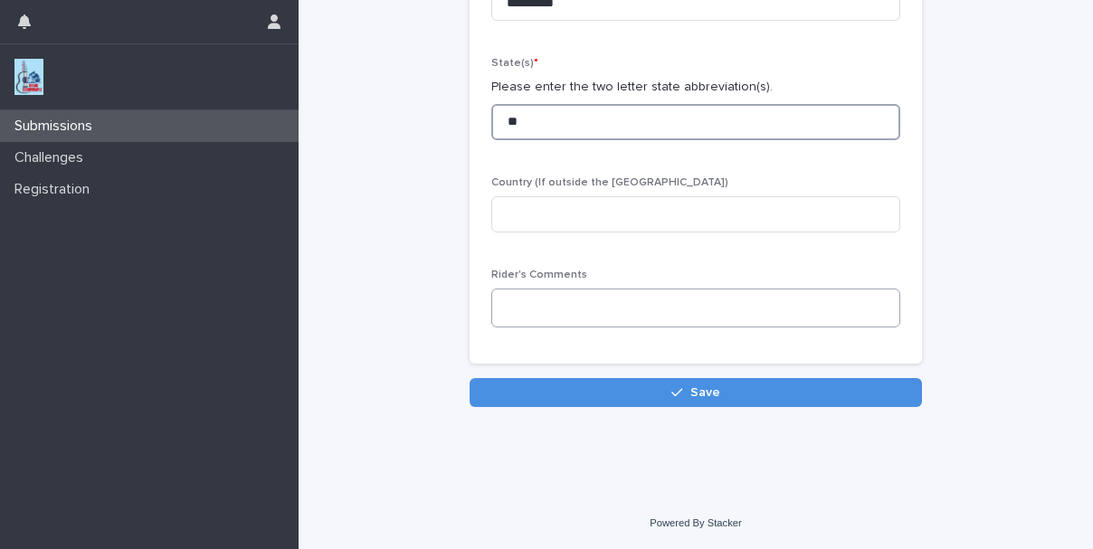
type input "**"
click at [612, 309] on textarea at bounding box center [696, 308] width 409 height 39
type textarea "*"
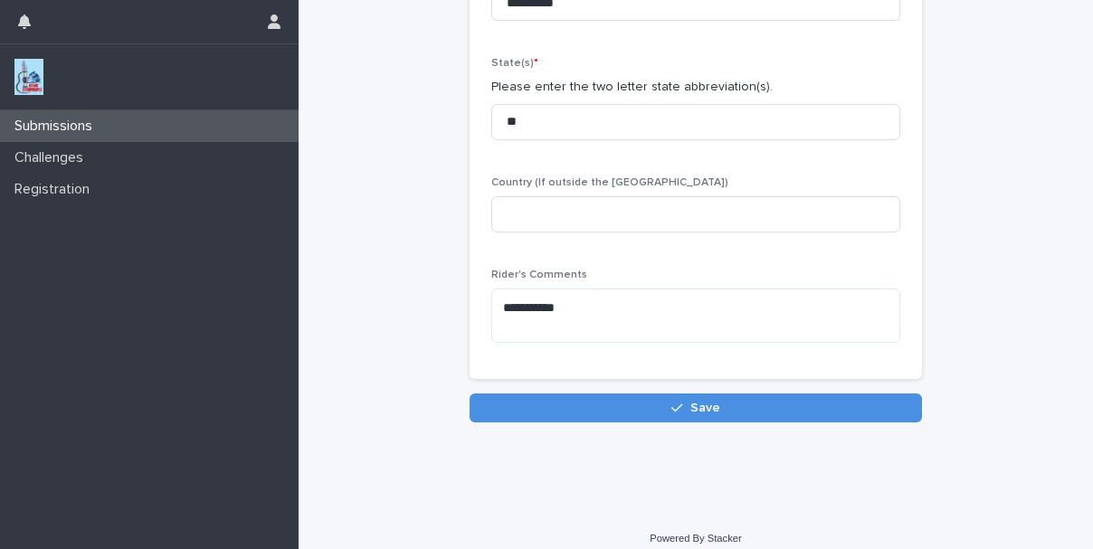
click at [1065, 127] on div "**********" at bounding box center [696, 40] width 777 height 857
click at [616, 325] on textarea "**********" at bounding box center [696, 316] width 409 height 54
paste textarea "**********"
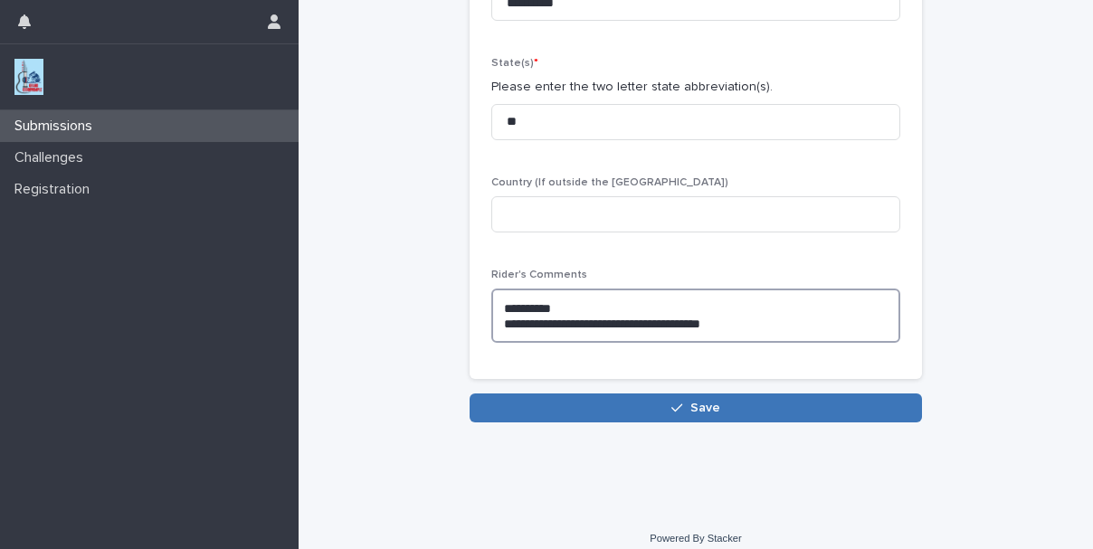
type textarea "**********"
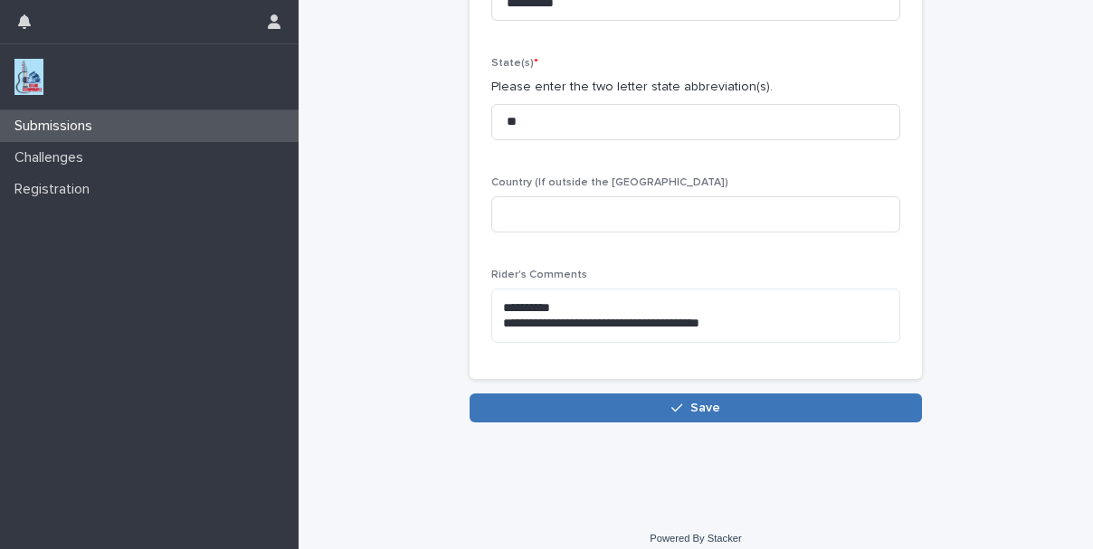
click at [622, 411] on button "Save" at bounding box center [696, 408] width 453 height 29
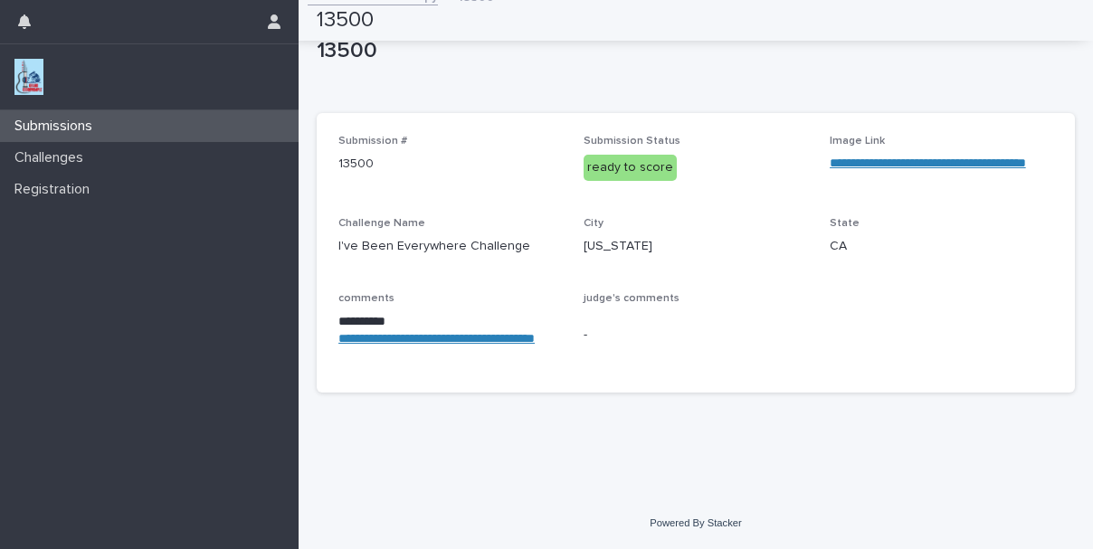
scroll to position [39, 0]
click at [1052, 218] on div "**********" at bounding box center [696, 253] width 759 height 281
click at [189, 121] on div "Submissions" at bounding box center [149, 126] width 299 height 32
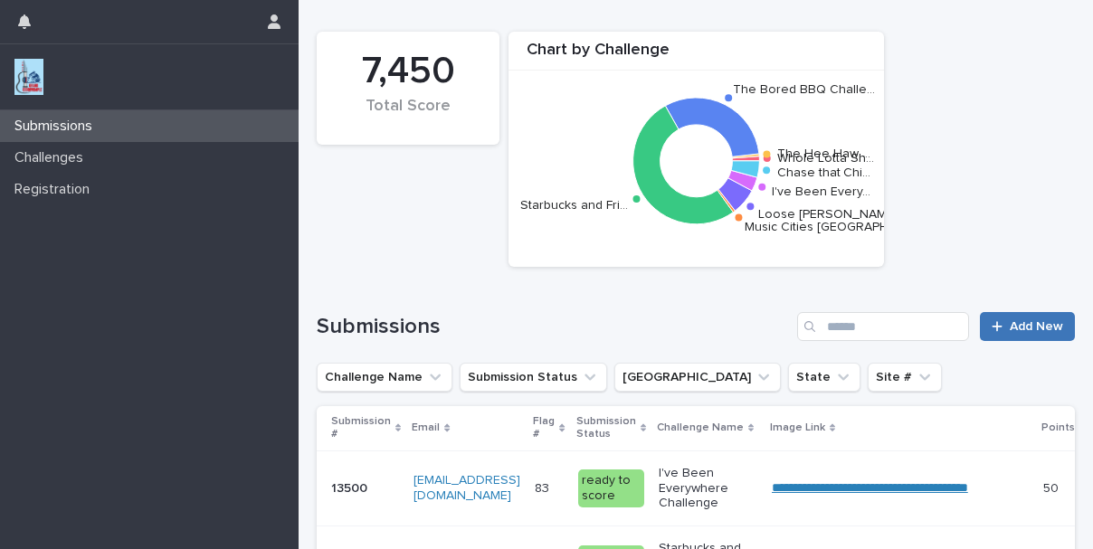
click at [1012, 325] on span "Add New" at bounding box center [1036, 326] width 53 height 13
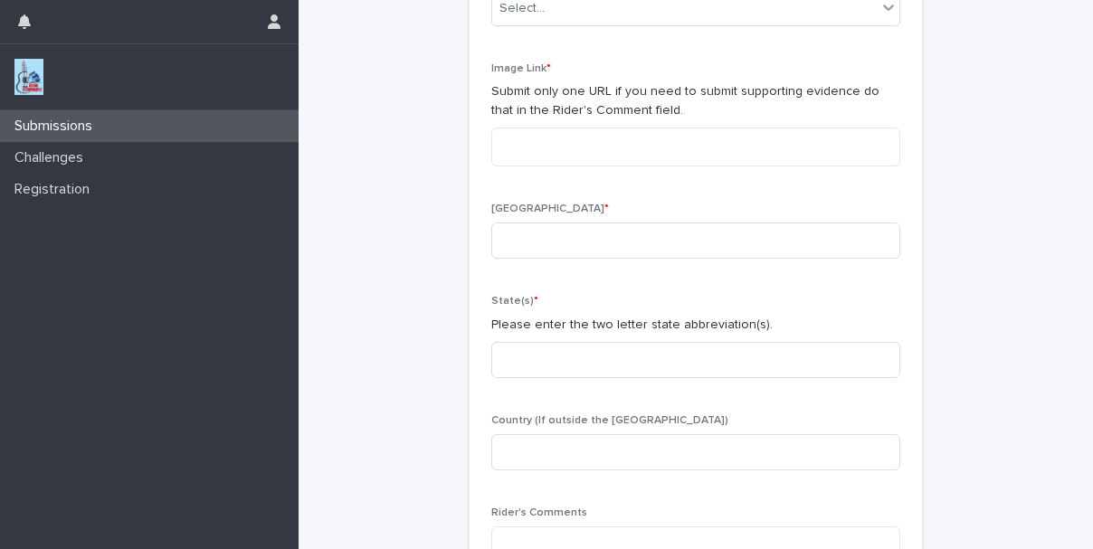
scroll to position [76, 0]
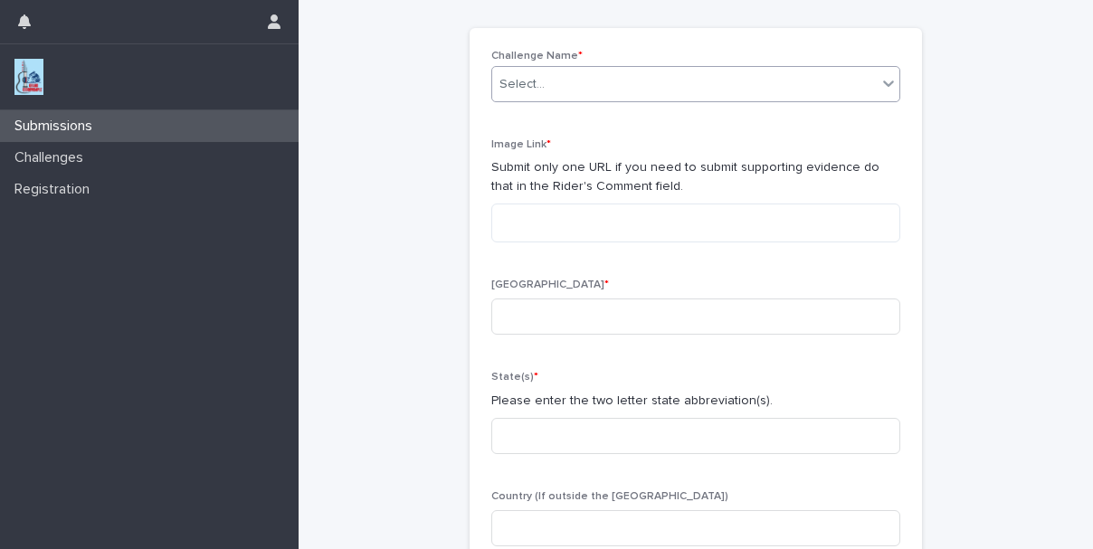
click at [880, 82] on icon at bounding box center [889, 83] width 18 height 18
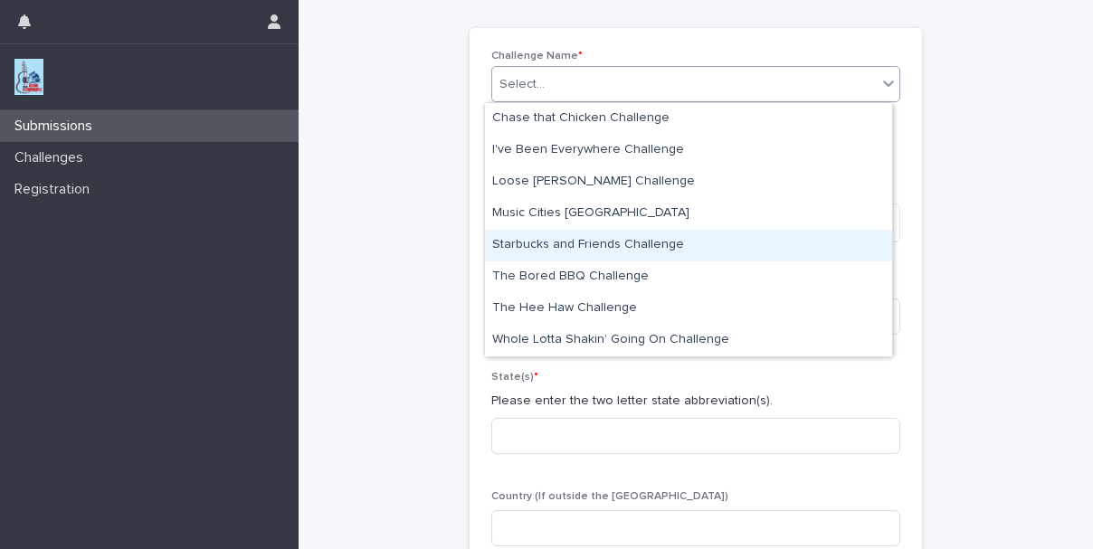
click at [719, 244] on div "Starbucks and Friends Challenge" at bounding box center [688, 246] width 407 height 32
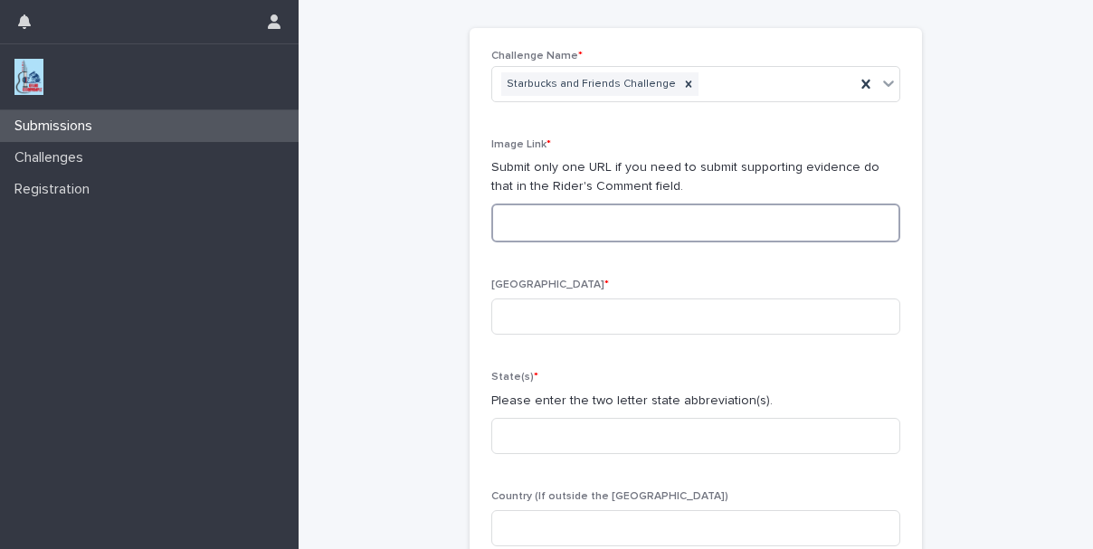
paste textarea "**********"
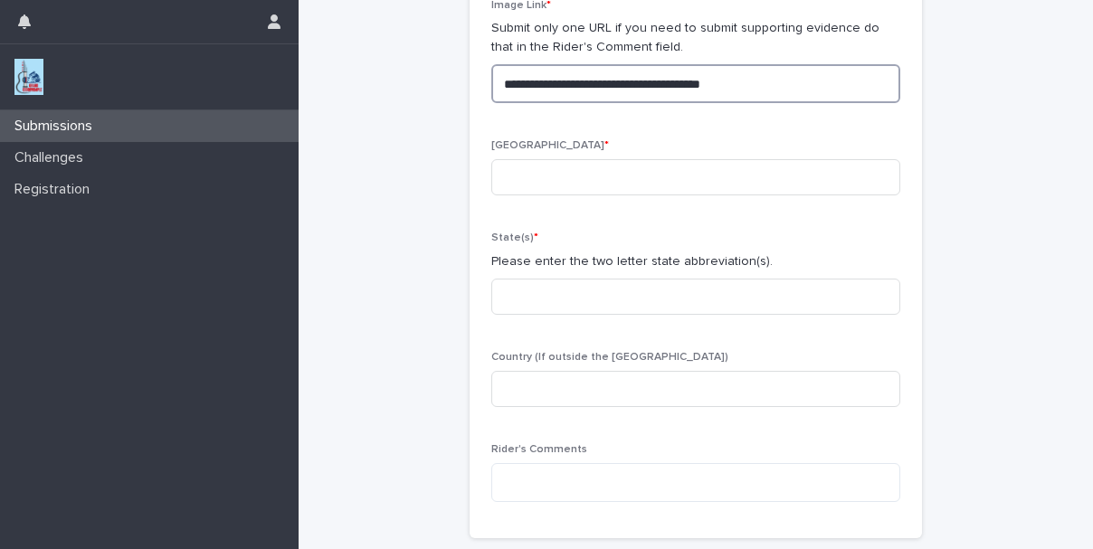
scroll to position [228, 0]
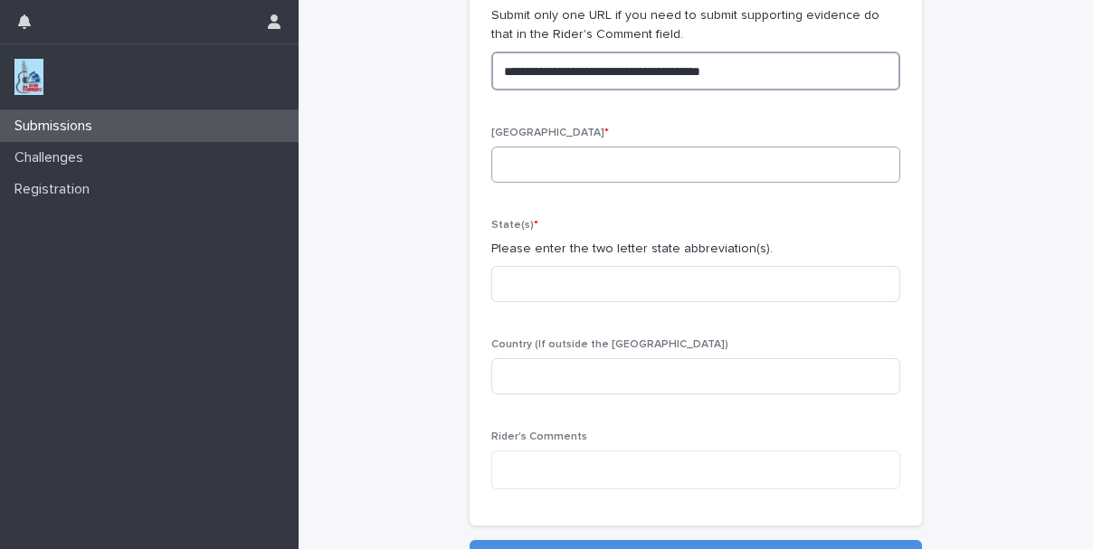
type textarea "**********"
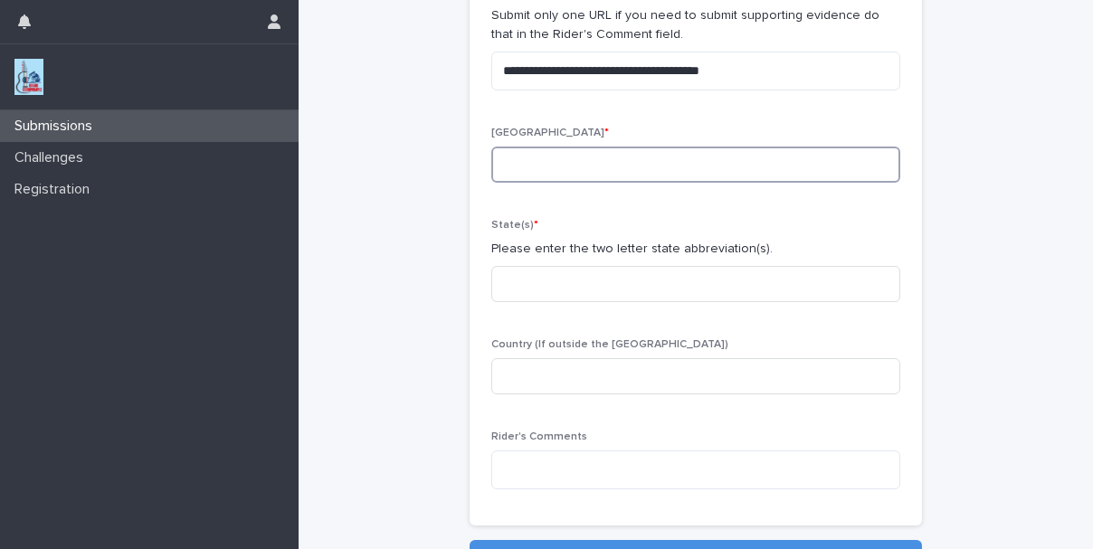
click at [525, 170] on input at bounding box center [696, 165] width 409 height 36
type input "******"
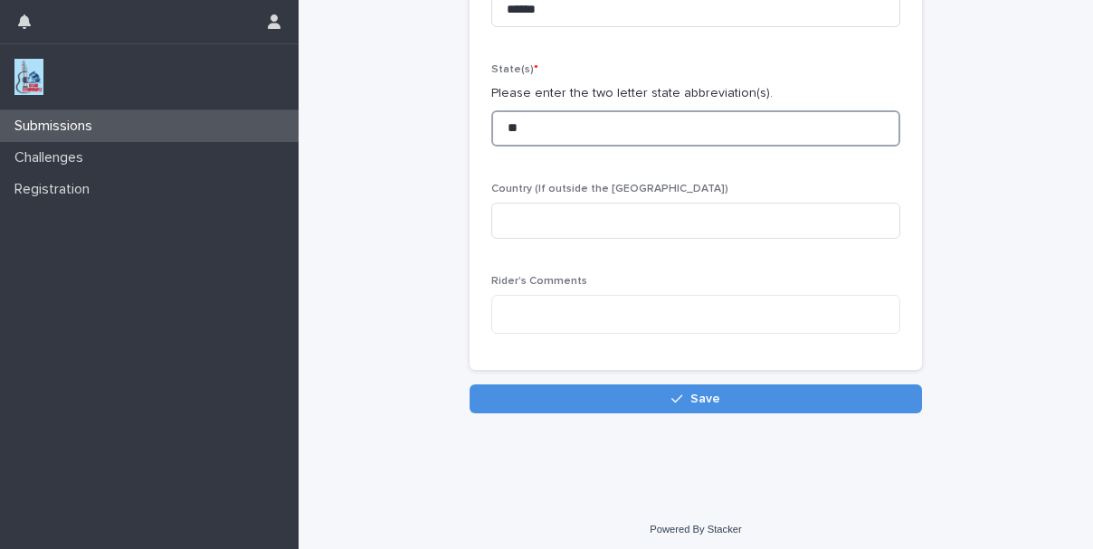
scroll to position [390, 0]
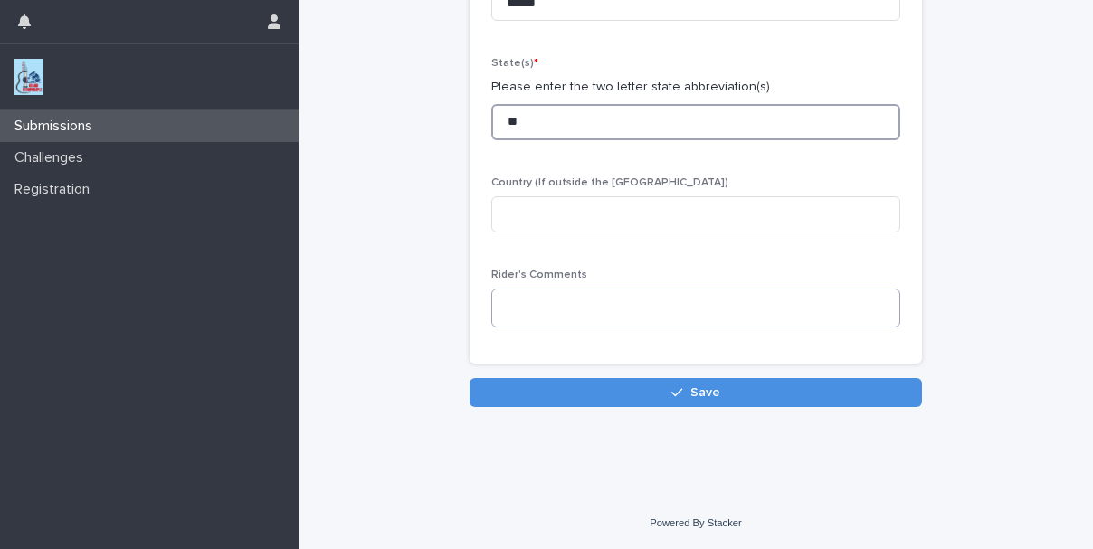
type input "**"
click at [523, 308] on textarea at bounding box center [696, 308] width 409 height 39
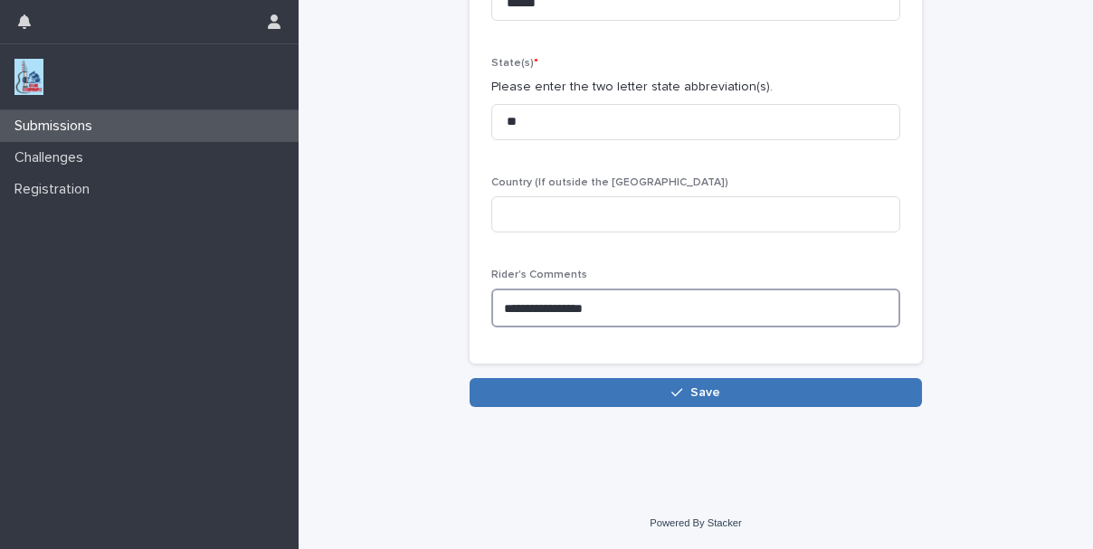
type textarea "**********"
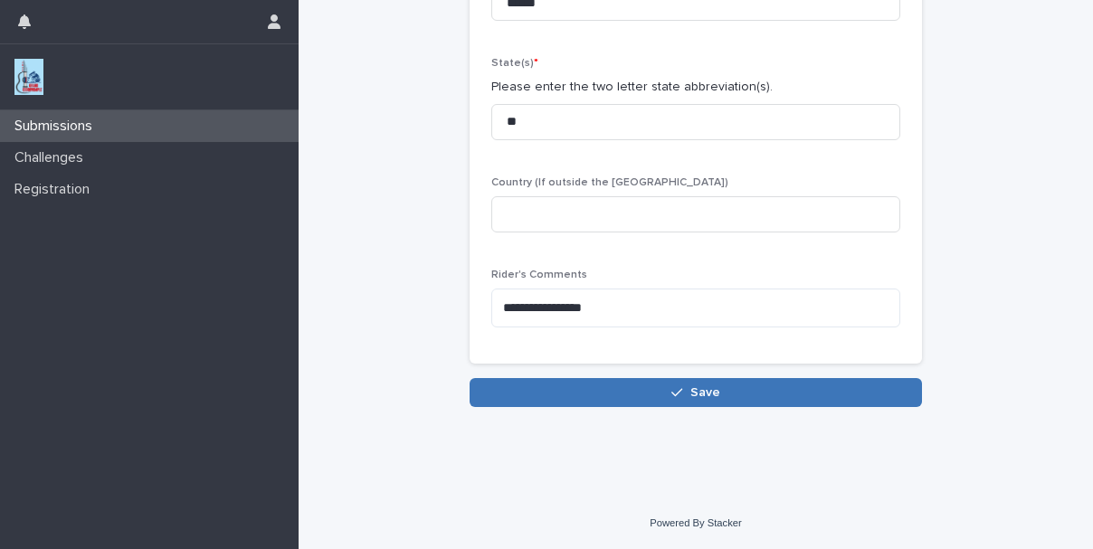
click at [502, 396] on button "Save" at bounding box center [696, 392] width 453 height 29
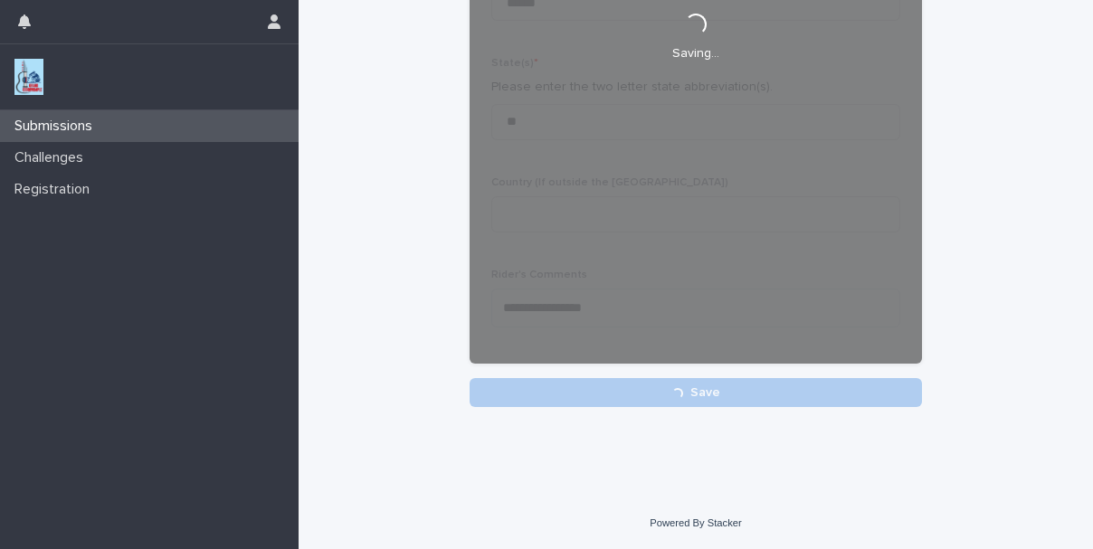
scroll to position [162, 0]
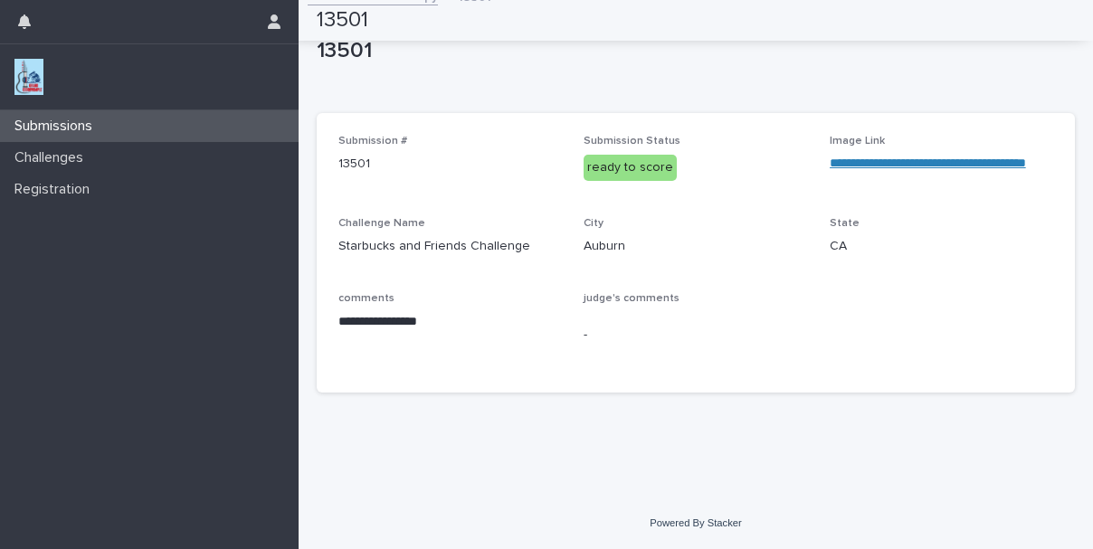
scroll to position [29, 0]
click at [213, 130] on div "Submissions" at bounding box center [149, 126] width 299 height 32
